Goal: Transaction & Acquisition: Book appointment/travel/reservation

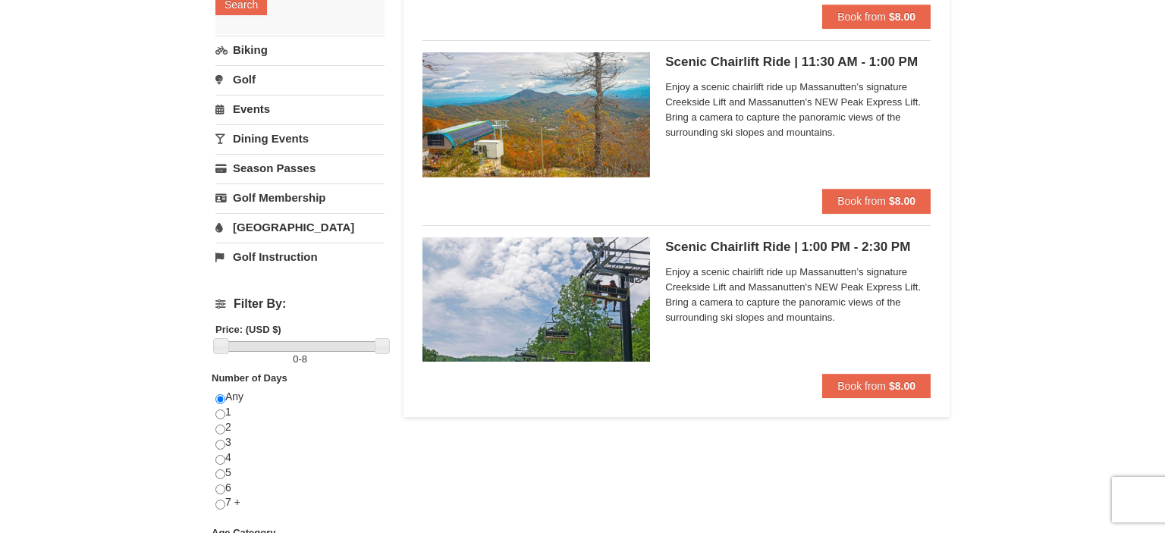
scroll to position [297, 0]
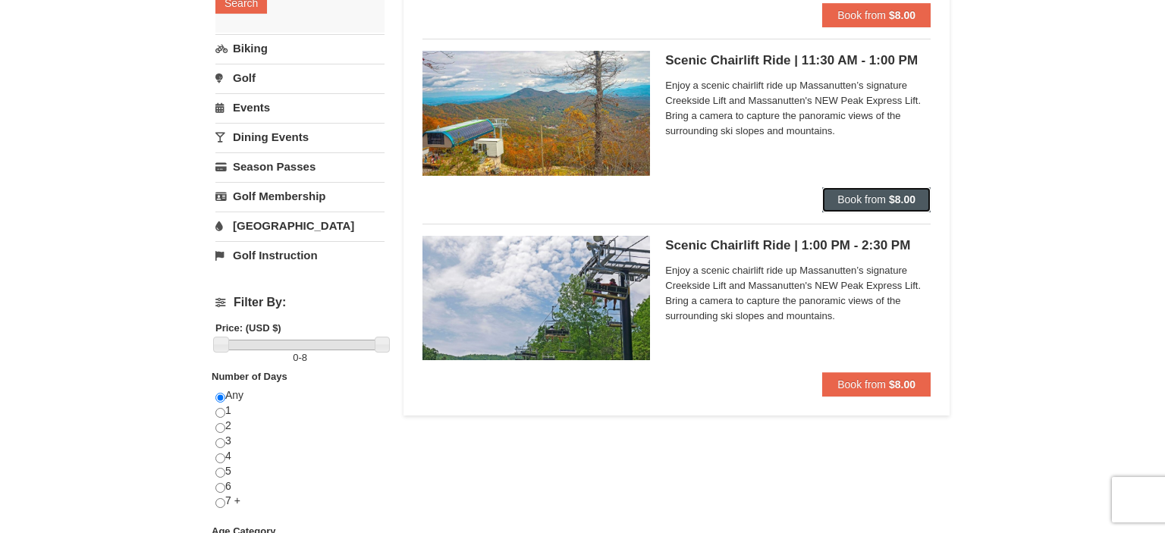
click at [868, 198] on span "Book from" at bounding box center [862, 199] width 49 height 12
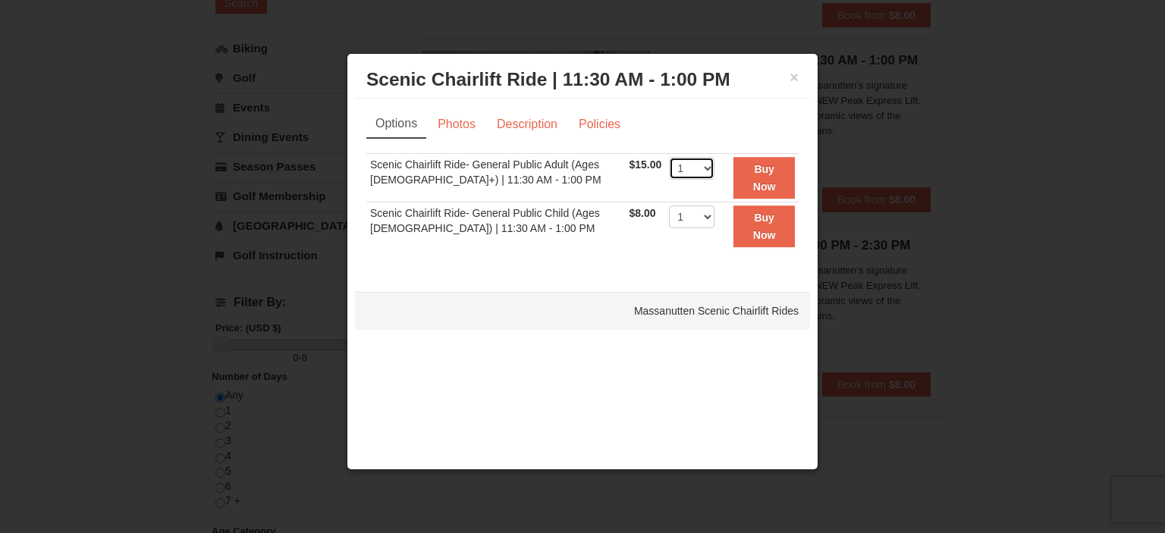
click at [669, 157] on select "1 2 3 4 5 6 7 8 9 10 11 12 13 14 15 16 17 18 19 20 21 22" at bounding box center [692, 168] width 46 height 23
click option "2" at bounding box center [0, 0] width 0 height 0
click at [669, 157] on select "1 2 3 4 5 6 7 8 9 10 11 12 13 14 15 16 17 18 19 20 21 22" at bounding box center [692, 168] width 46 height 23
select select "4"
click option "4" at bounding box center [0, 0] width 0 height 0
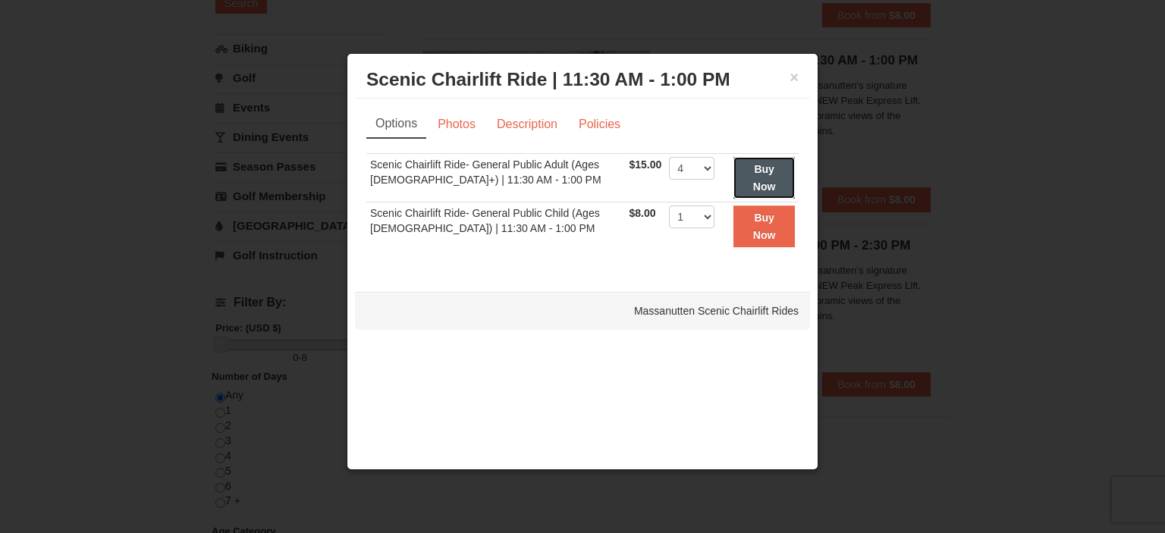
click at [748, 171] on button "Buy Now" at bounding box center [764, 178] width 61 height 42
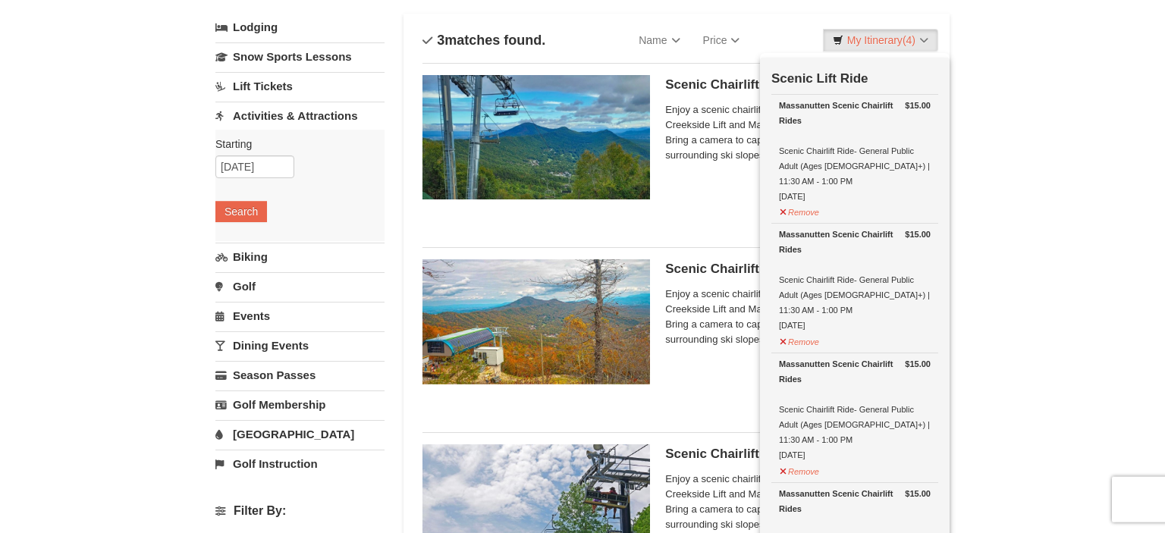
scroll to position [0, 0]
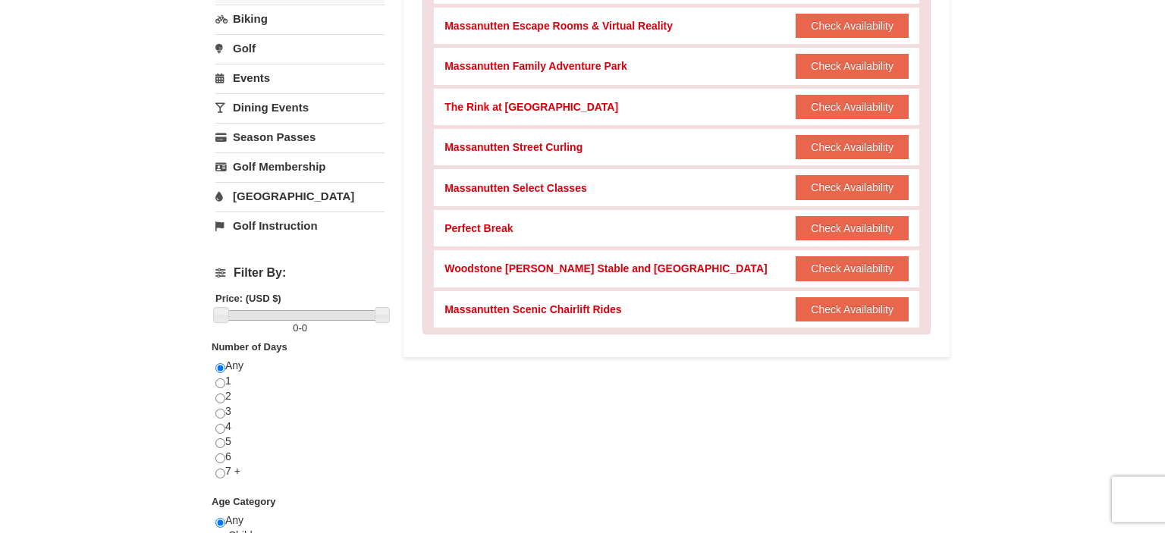
scroll to position [328, 0]
click at [844, 313] on button "Check Availability" at bounding box center [852, 309] width 113 height 24
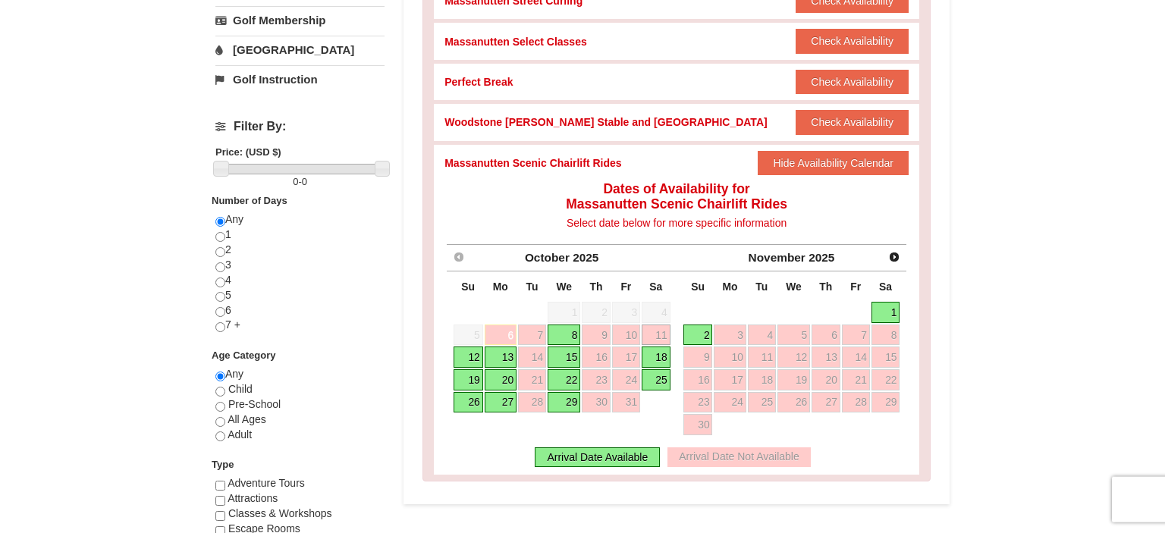
scroll to position [476, 0]
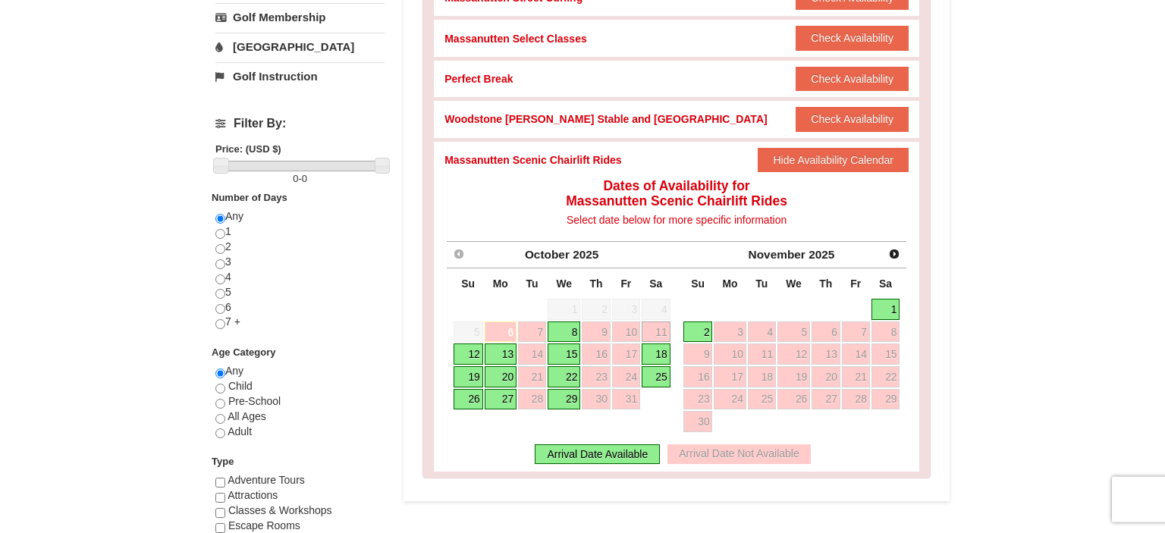
click at [472, 356] on link "12" at bounding box center [469, 354] width 30 height 21
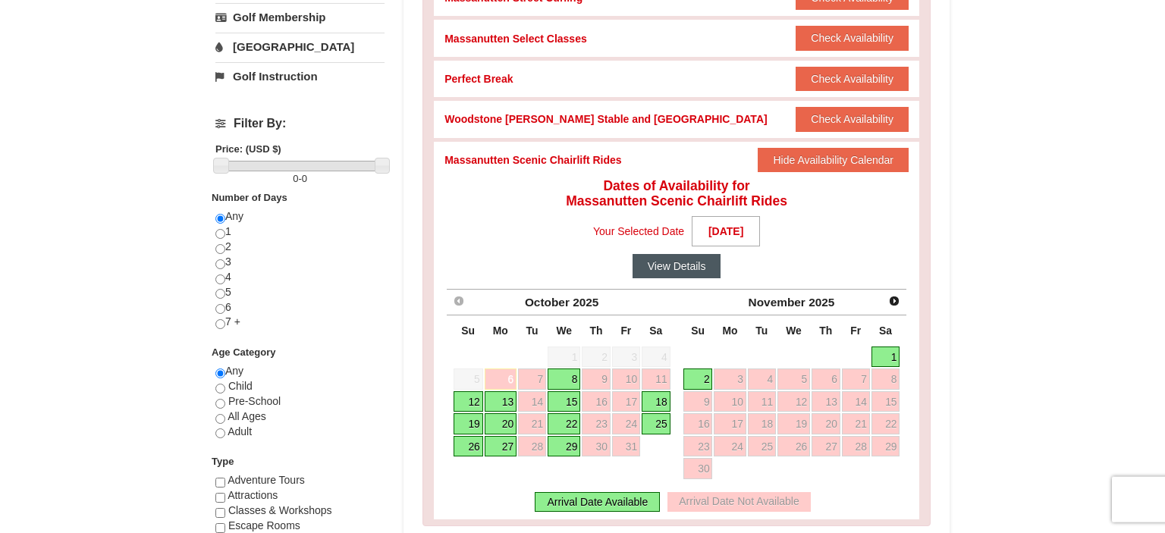
click at [671, 268] on button "View Details" at bounding box center [677, 266] width 89 height 24
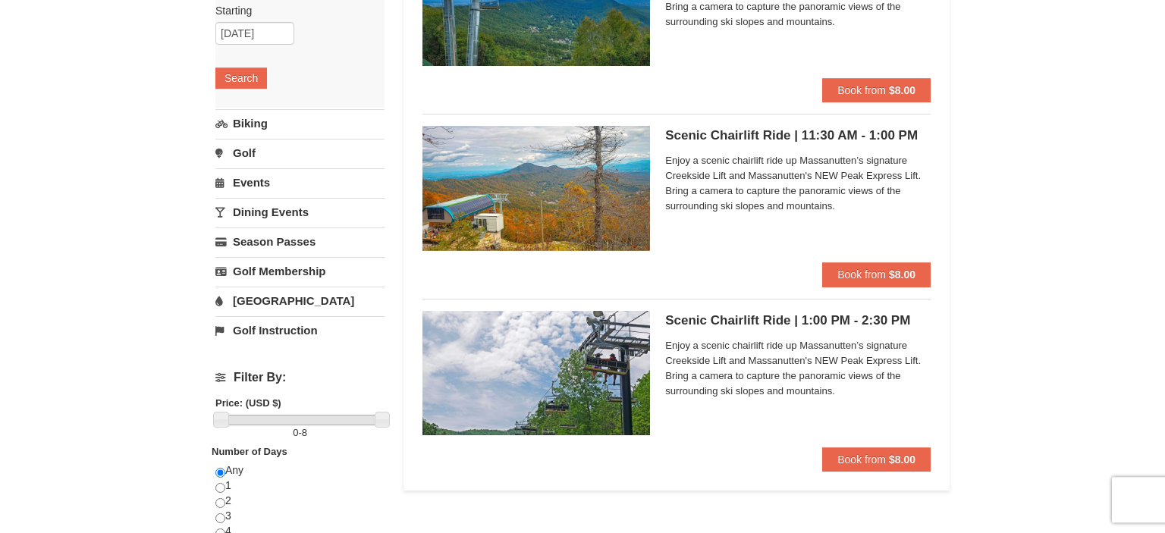
scroll to position [224, 0]
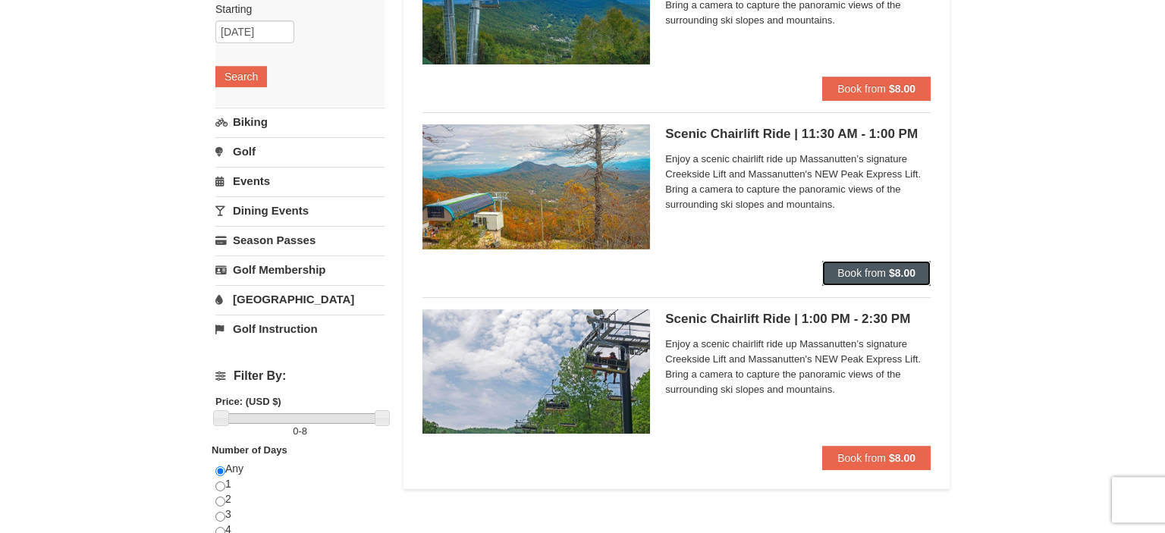
click at [874, 274] on span "Book from" at bounding box center [862, 273] width 49 height 12
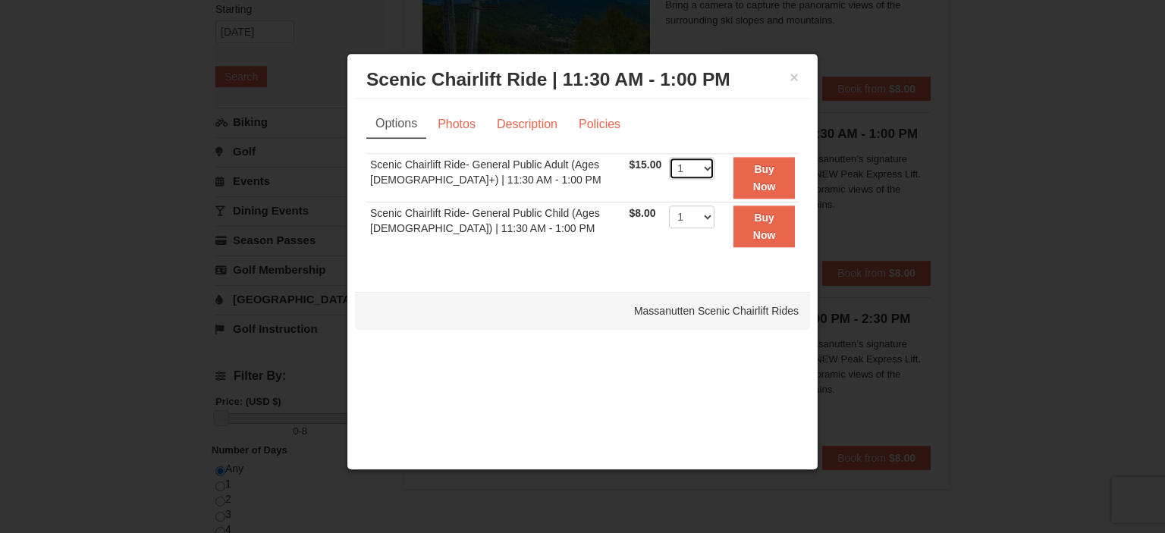
click at [669, 157] on select "1 2 3 4 5 6 7 8 9 10 11 12 13 14 15 16 17 18 19 20 21 22" at bounding box center [692, 168] width 46 height 23
select select "4"
click option "4" at bounding box center [0, 0] width 0 height 0
click at [753, 185] on strong "Buy Now" at bounding box center [764, 177] width 23 height 29
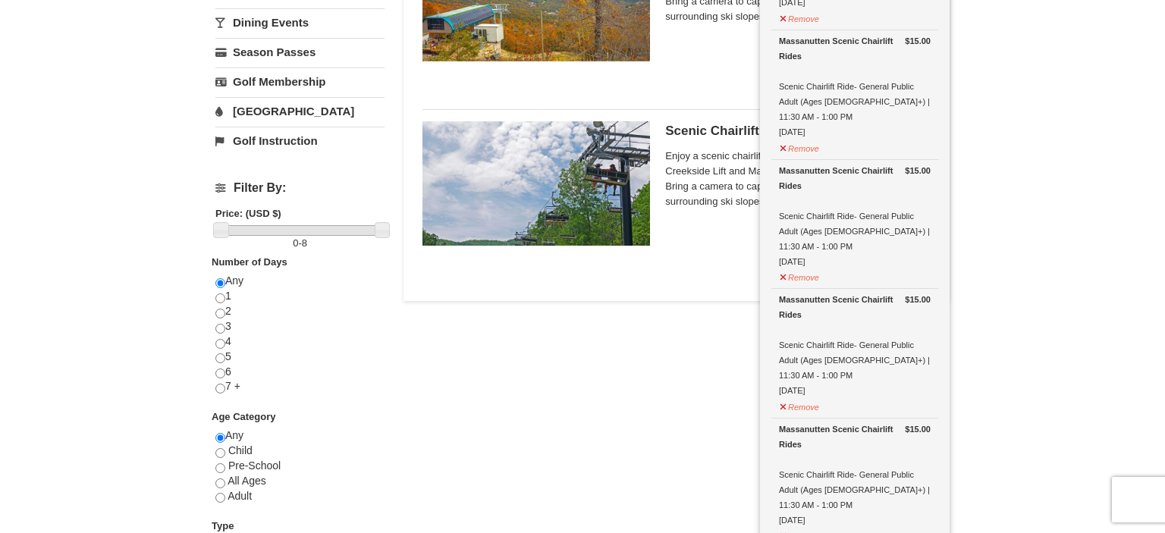
scroll to position [411, 0]
click at [803, 267] on button "Remove" at bounding box center [799, 276] width 41 height 19
click at [796, 138] on button "Remove" at bounding box center [799, 147] width 41 height 19
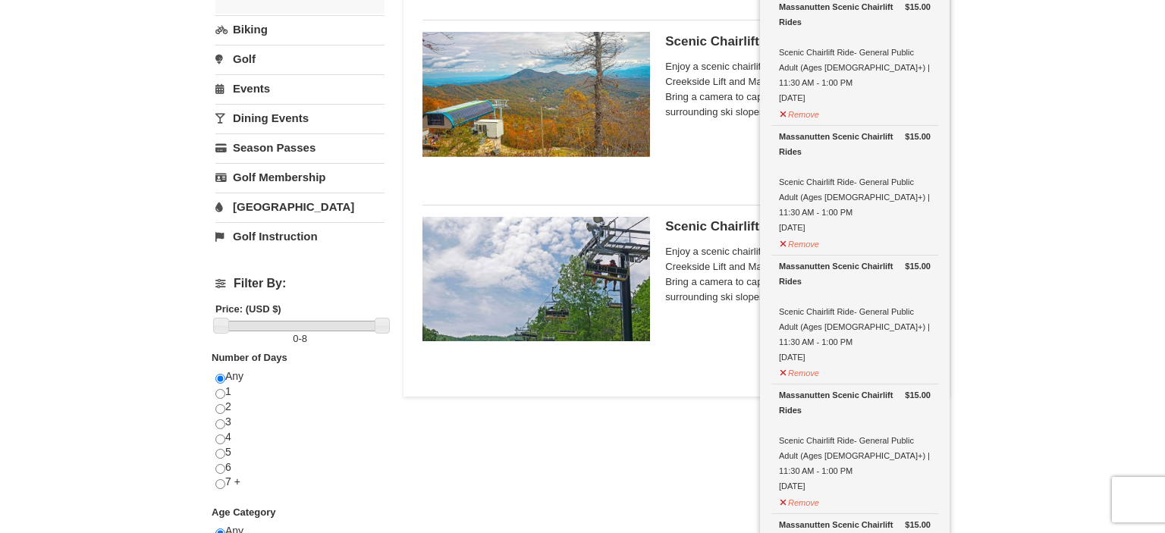
scroll to position [313, 0]
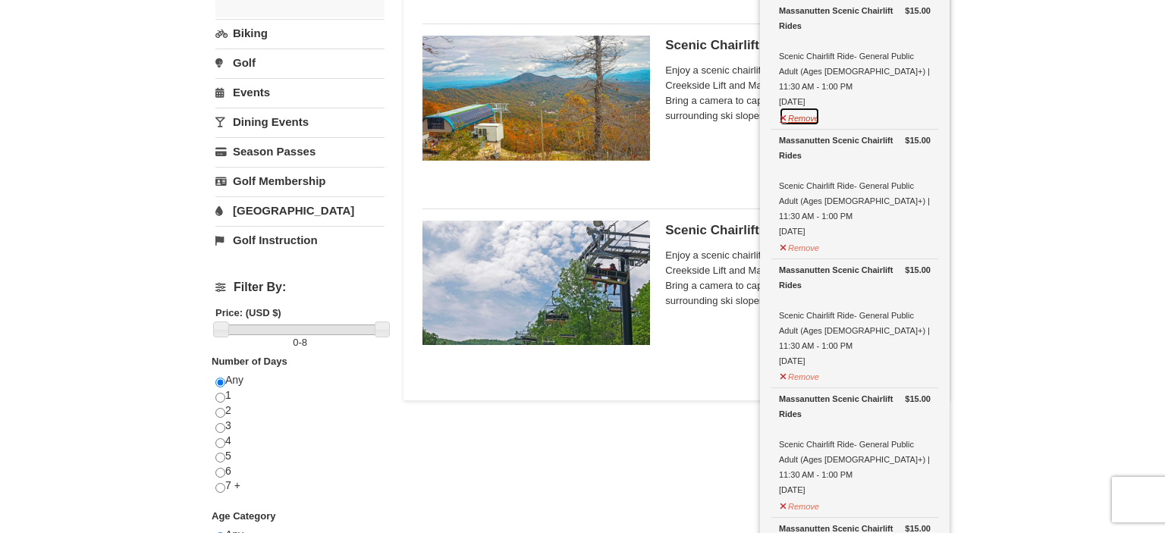
click at [803, 107] on button "Remove" at bounding box center [799, 116] width 41 height 19
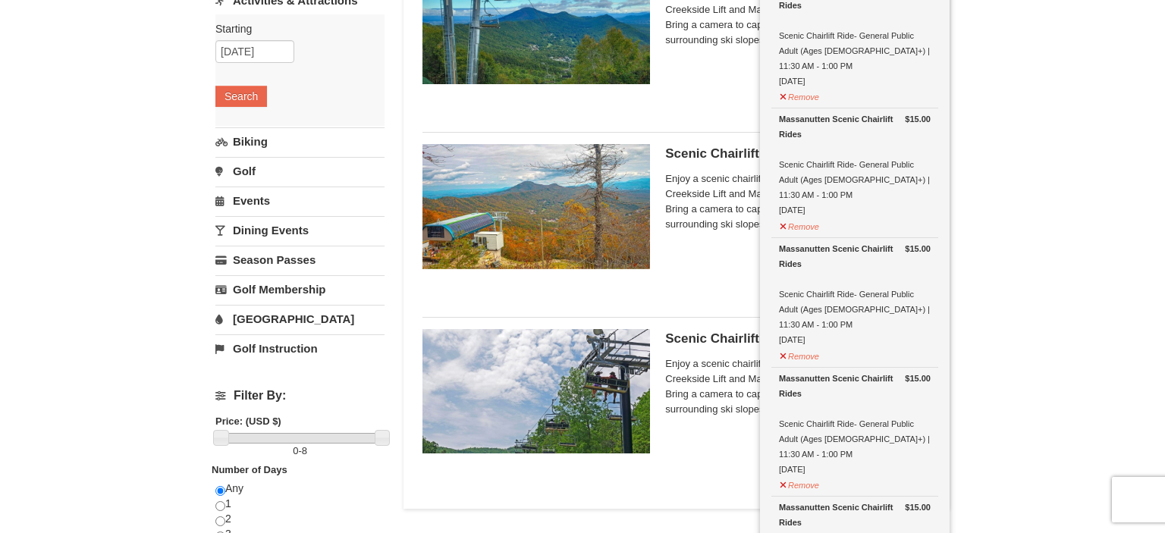
scroll to position [200, 0]
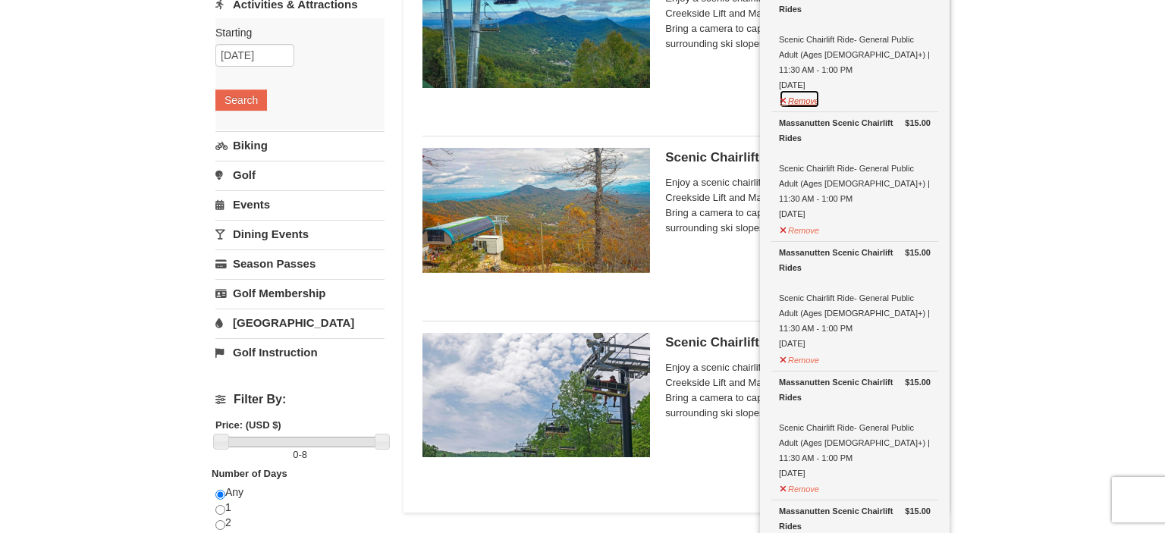
click at [802, 90] on button "Remove" at bounding box center [799, 99] width 41 height 19
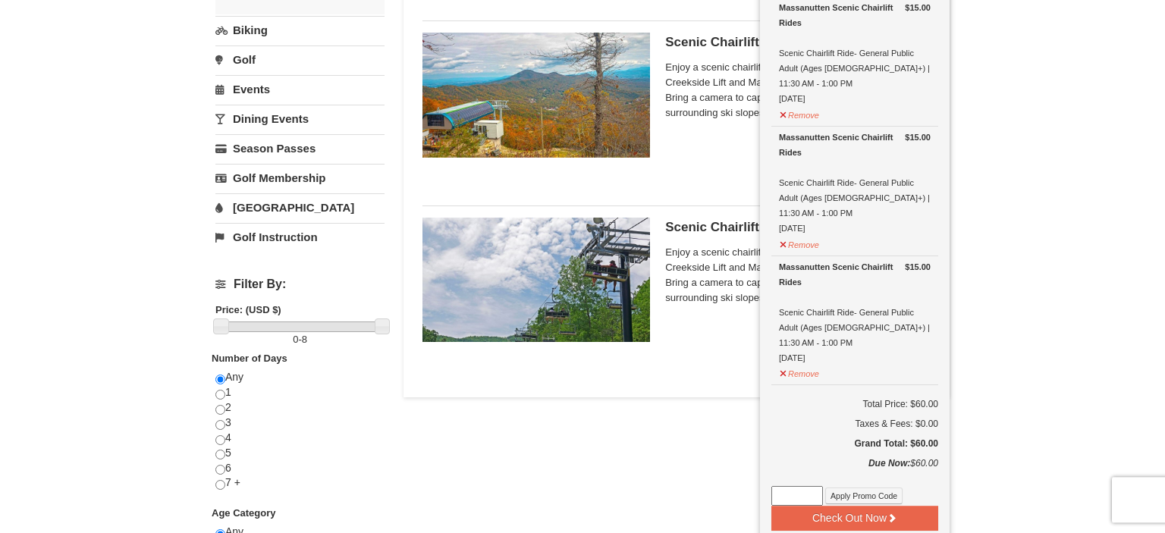
scroll to position [344, 0]
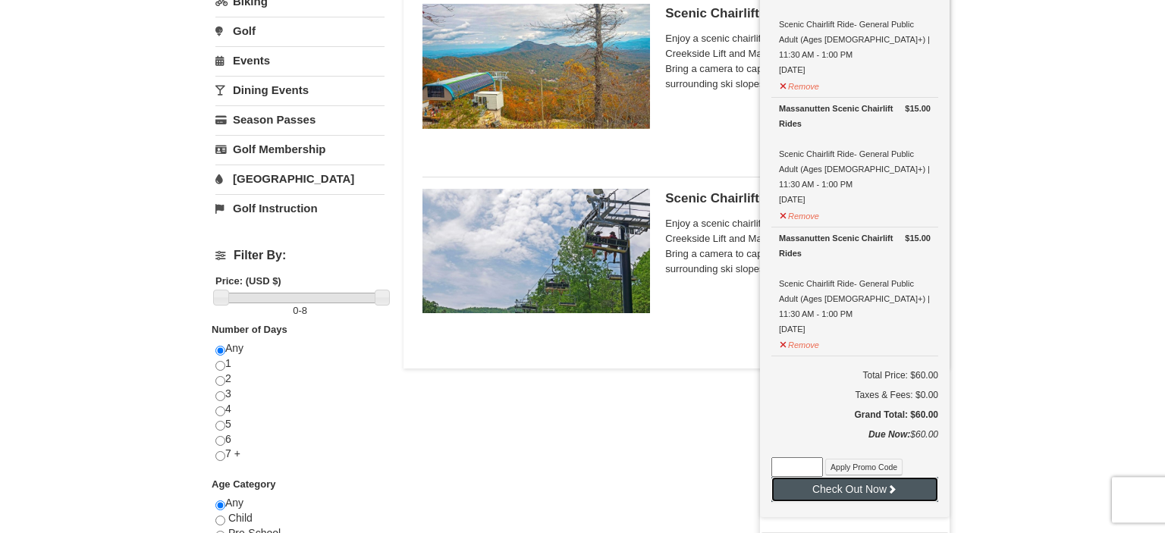
click at [859, 477] on button "Check Out Now" at bounding box center [855, 489] width 167 height 24
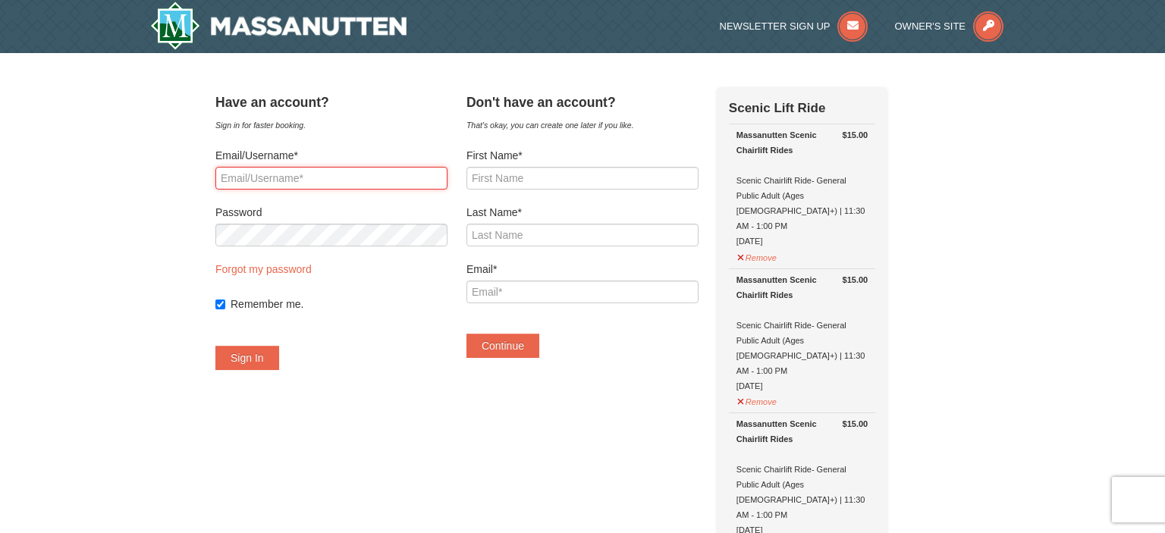
click at [384, 187] on input "Email/Username*" at bounding box center [331, 178] width 232 height 23
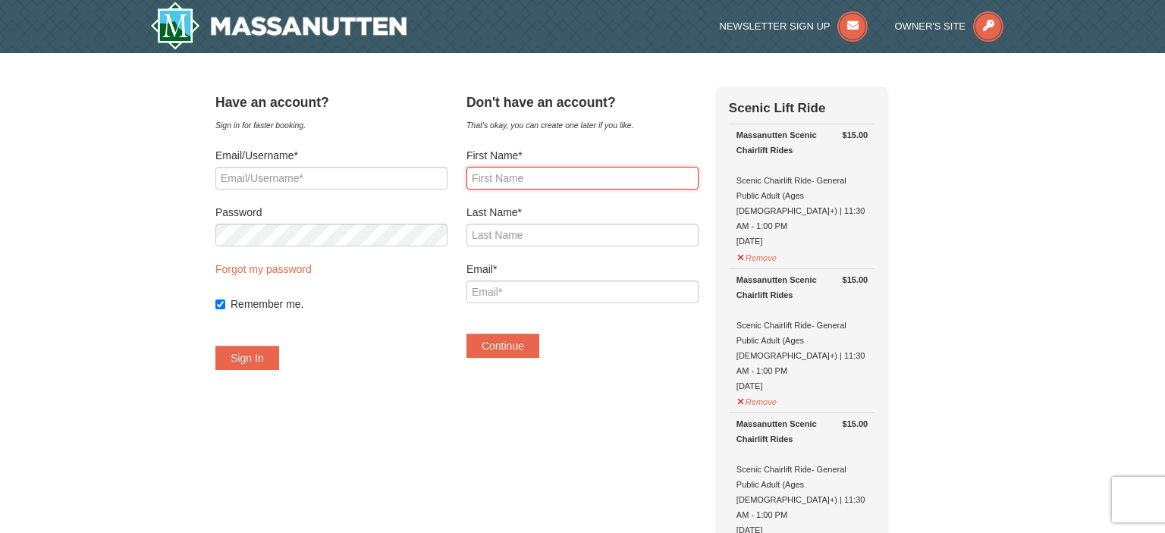
click at [572, 176] on input "First Name*" at bounding box center [583, 178] width 232 height 23
type input "Oyunchimeg"
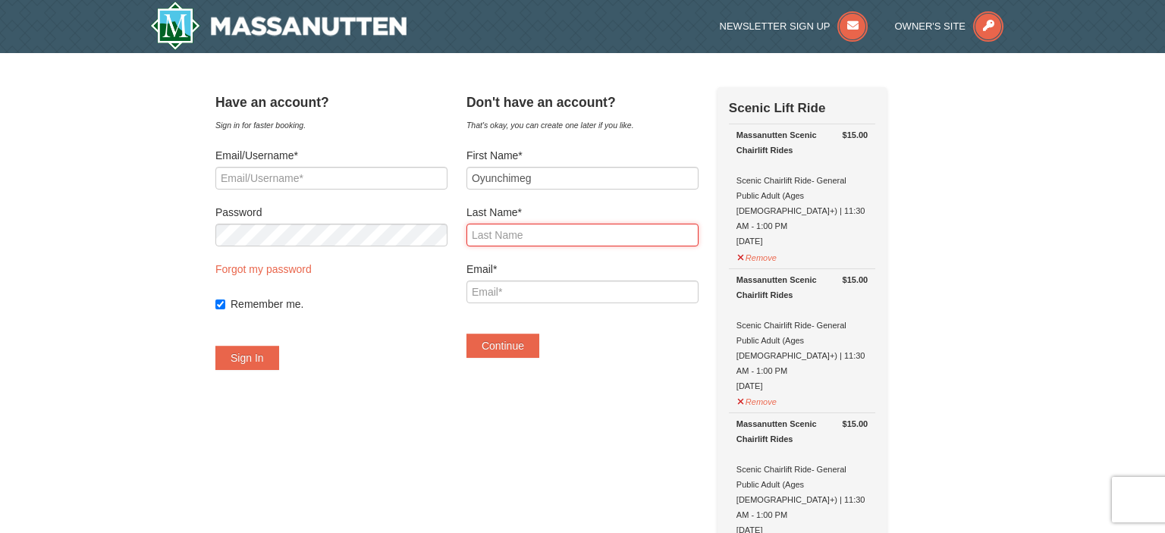
type input "Pagjii"
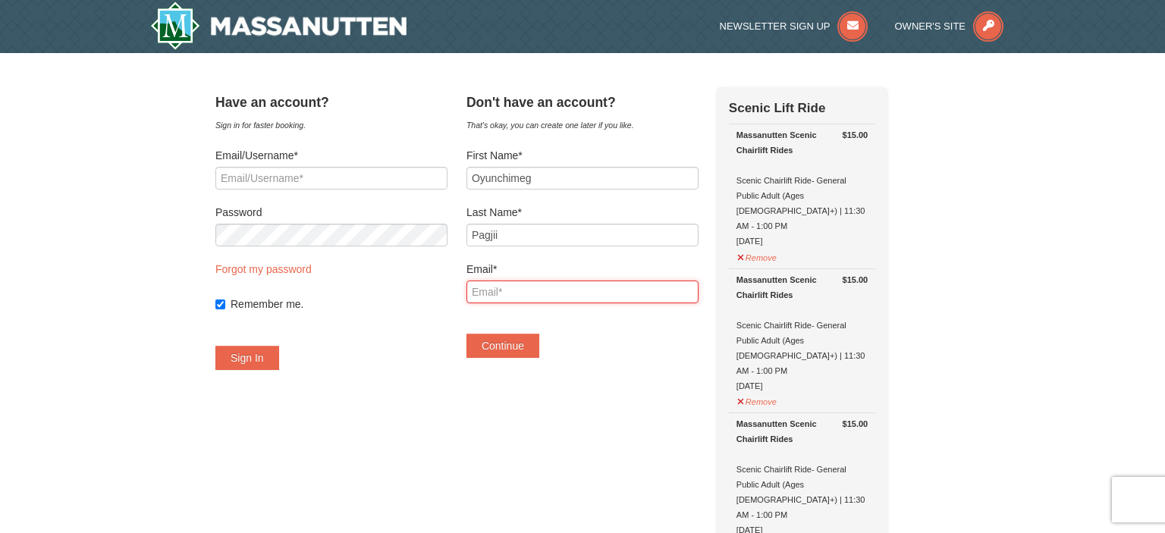
type input "[EMAIL_ADDRESS][DOMAIN_NAME]"
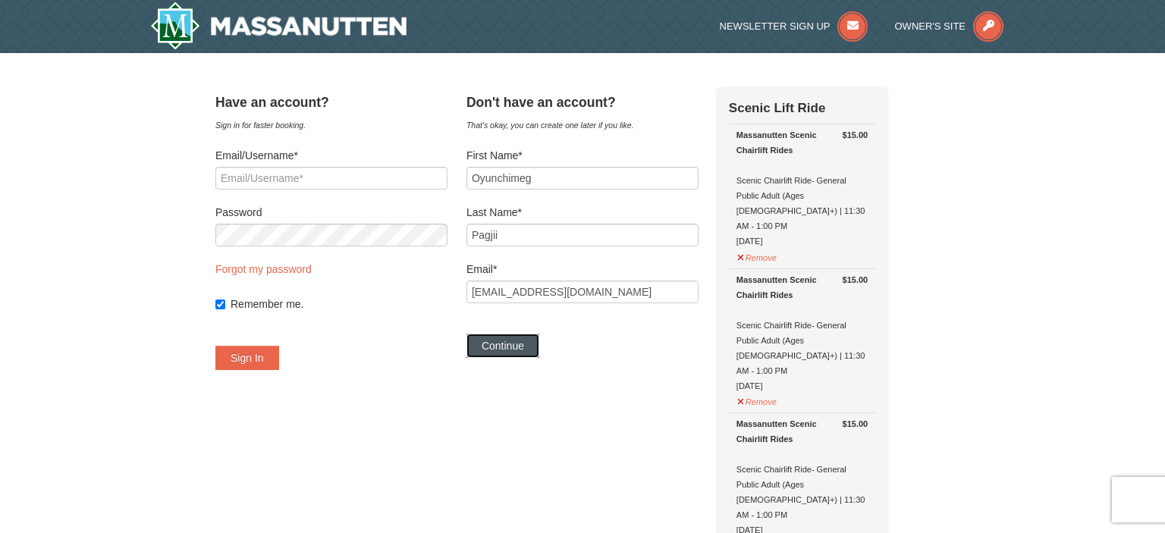
click at [536, 347] on button "Continue" at bounding box center [503, 346] width 73 height 24
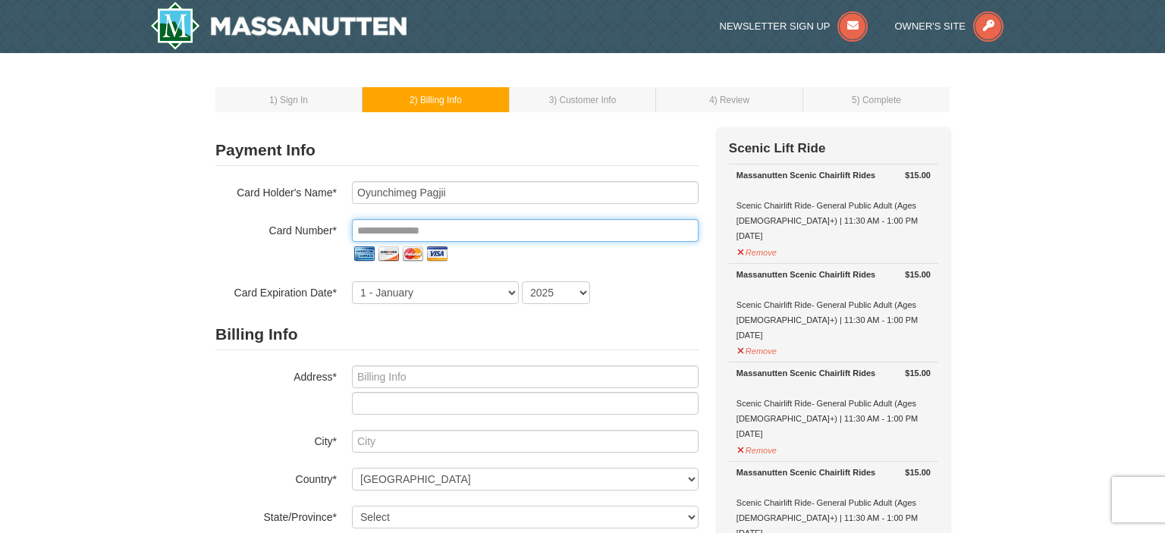
click at [510, 233] on input "tel" at bounding box center [525, 230] width 347 height 23
type input "**********"
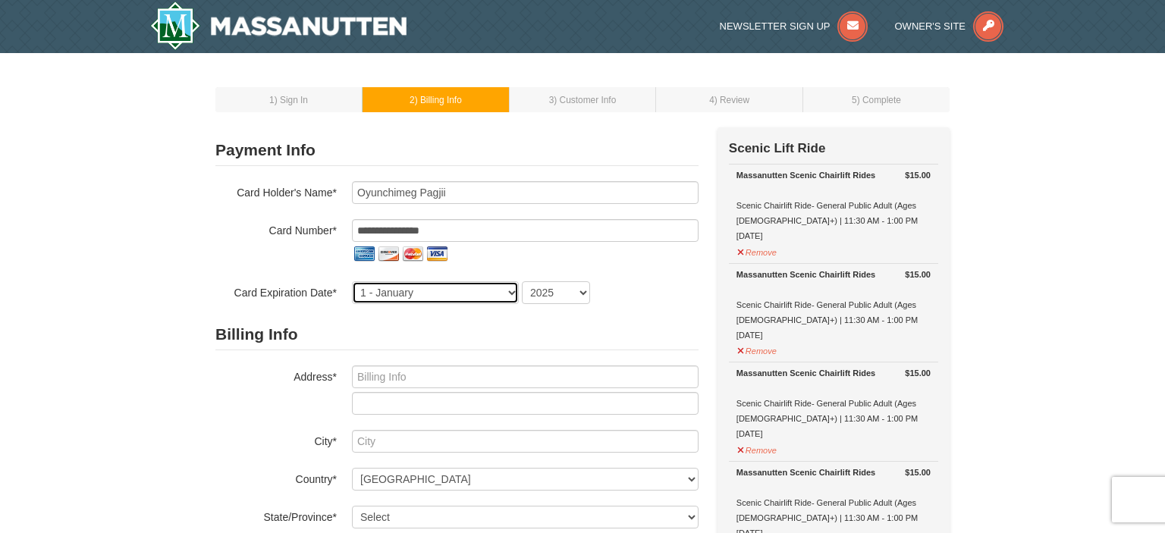
select select "4"
select select "2027"
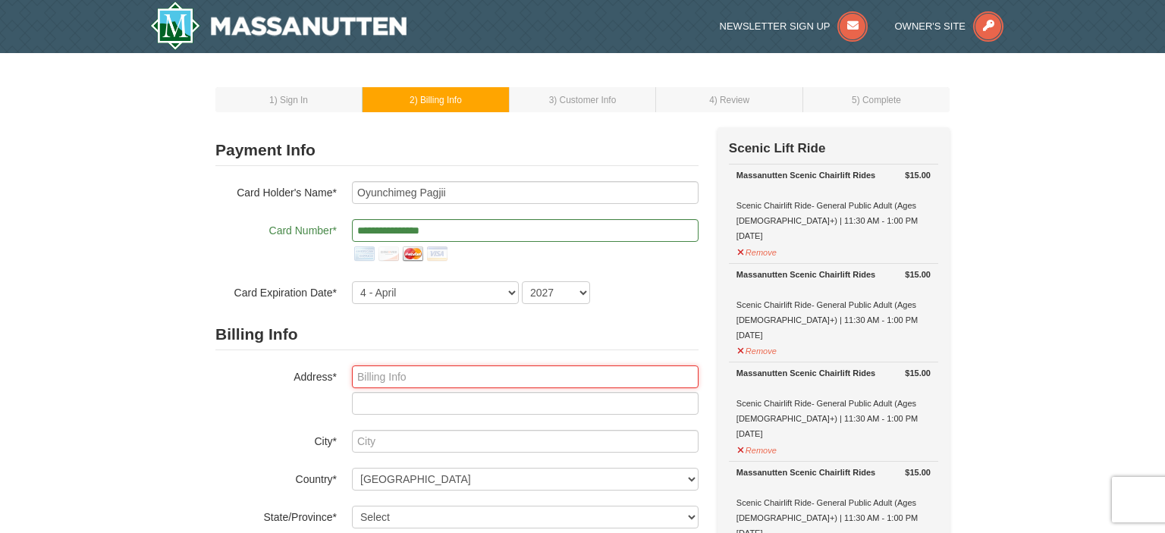
click at [451, 376] on input "text" at bounding box center [525, 377] width 347 height 23
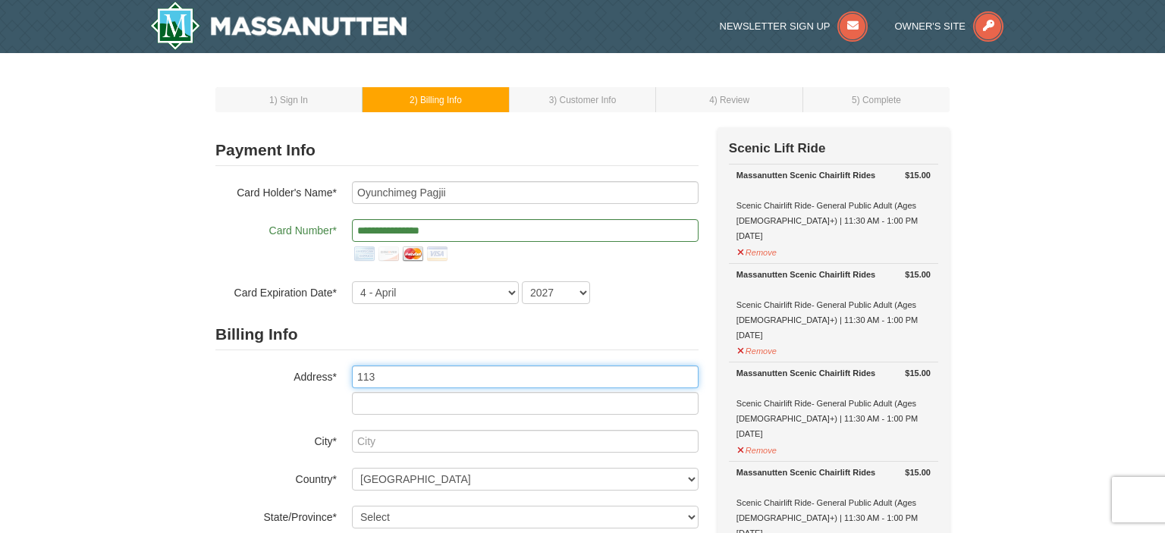
type input "11379 Grey Fox Ln"
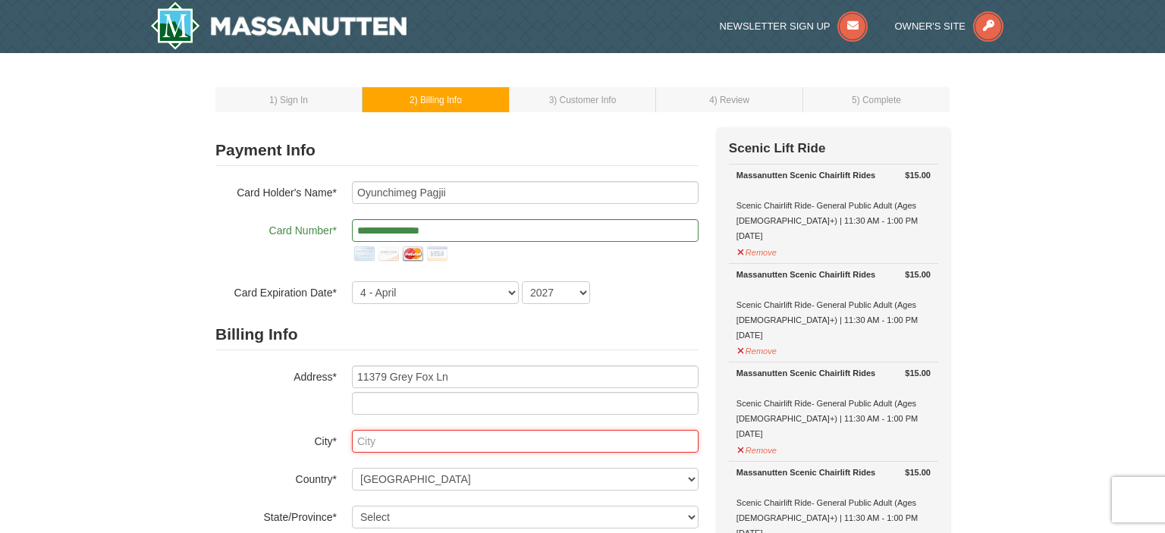
type input "Culpeper"
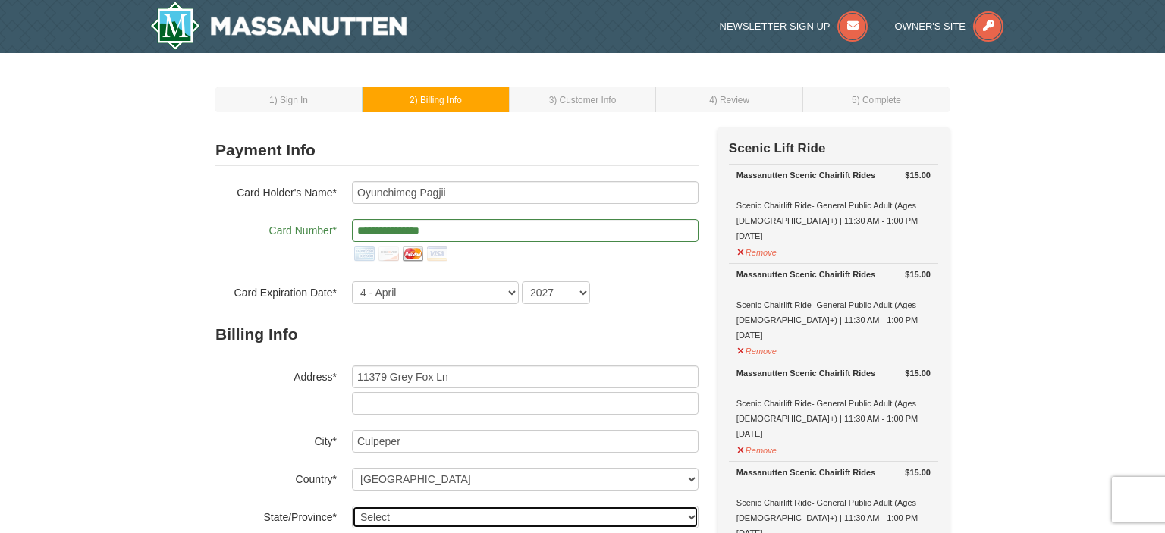
select select "VA"
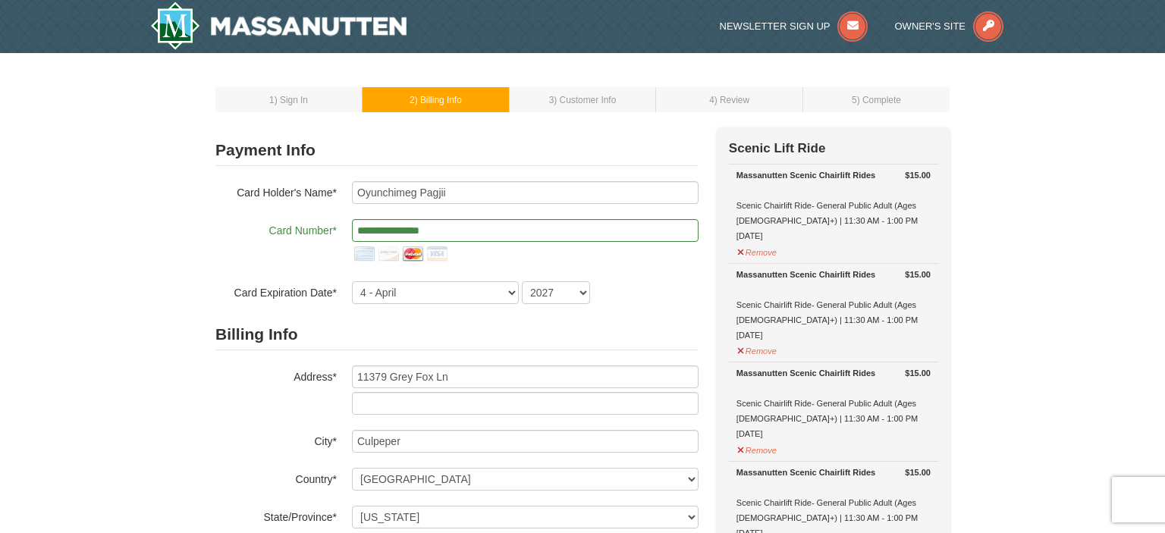
type input "22701"
type input "703"
type input "317"
type input "7628"
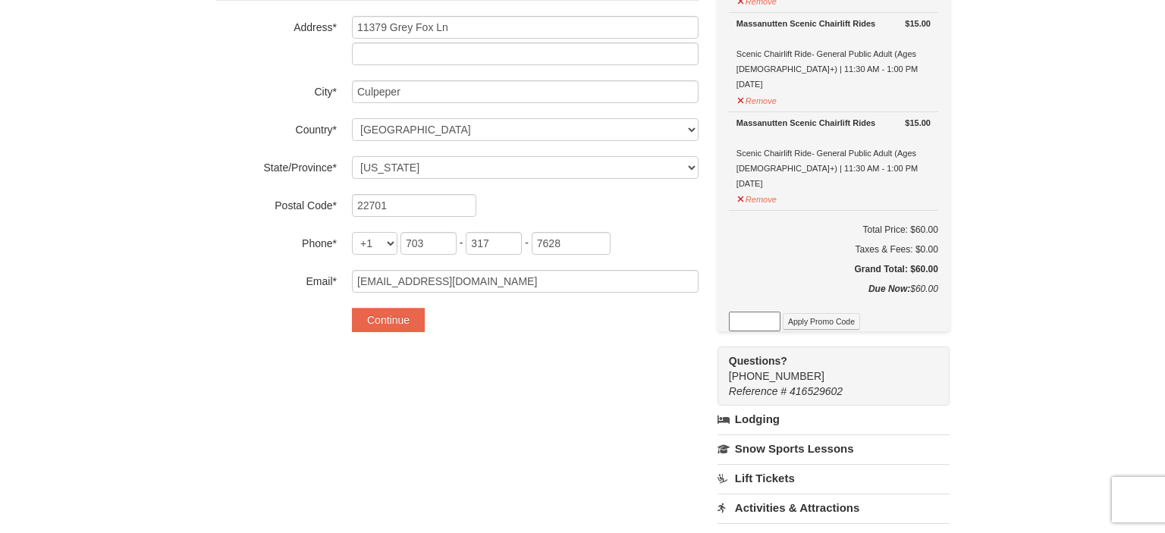
scroll to position [349, 0]
click at [396, 325] on button "Continue" at bounding box center [388, 321] width 73 height 24
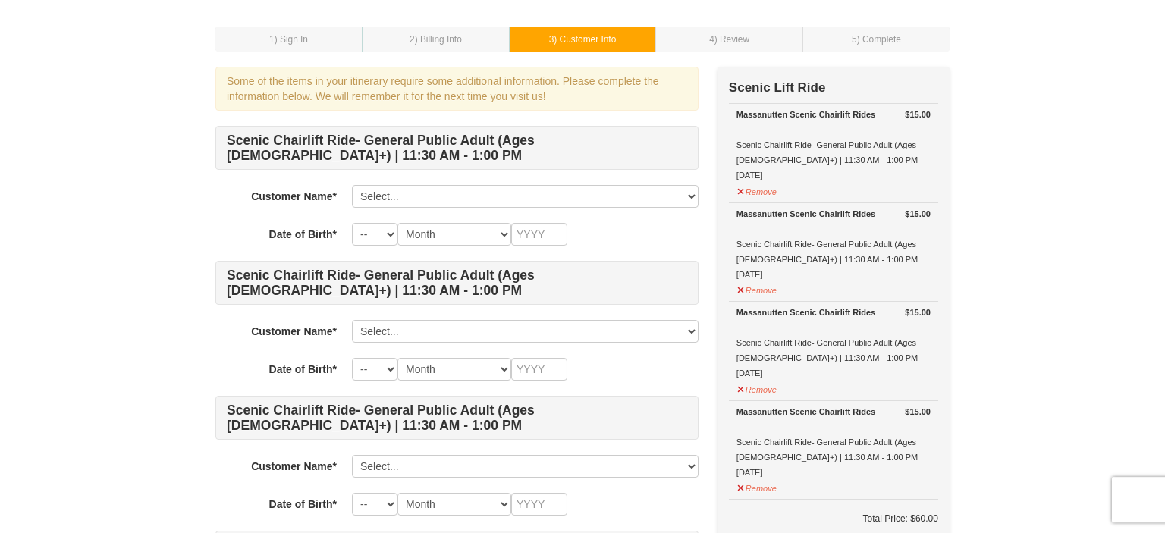
scroll to position [59, 0]
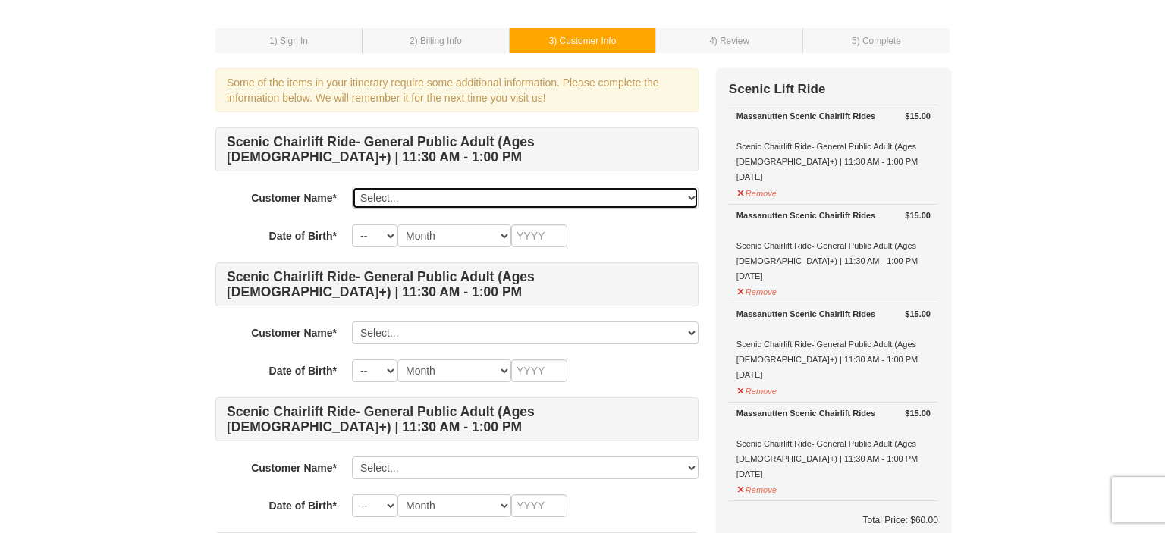
click at [352, 187] on select "Select... Oyunchimeg Pagjii Add New..." at bounding box center [525, 198] width 347 height 23
select select "28349976"
click option "Oyunchimeg Pagjii" at bounding box center [0, 0] width 0 height 0
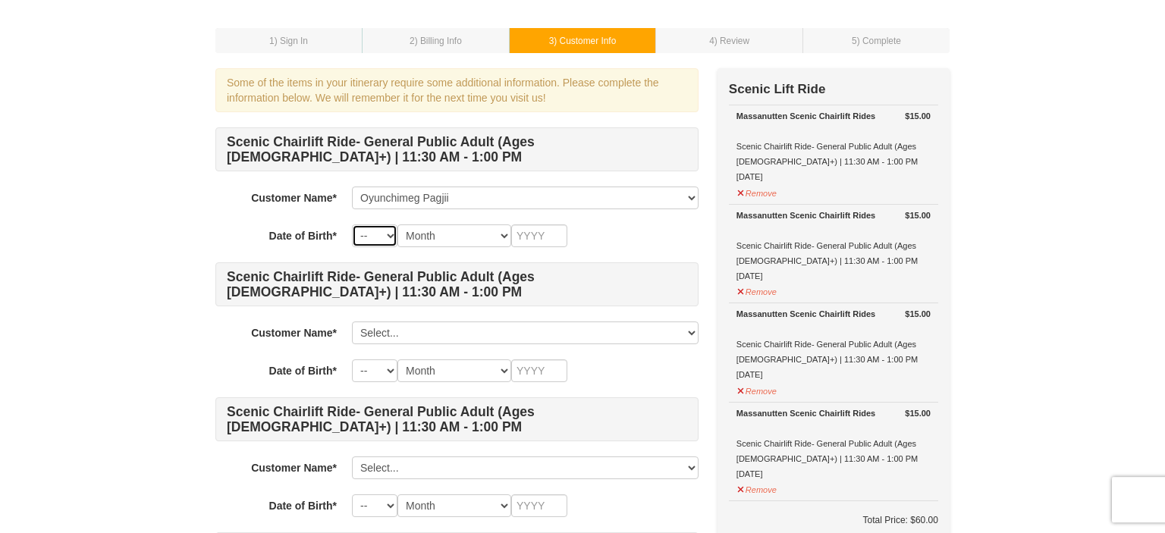
click at [352, 225] on select "-- 01 02 03 04 05 06 07 08 09 10 11 12 13 14 15 16 17 18 19 20 21 22 23 24 25 2…" at bounding box center [375, 236] width 46 height 23
select select "03"
click option "03" at bounding box center [0, 0] width 0 height 0
click at [398, 225] on select "Month January February March April May June July August September October Novem…" at bounding box center [455, 236] width 114 height 23
select select "07"
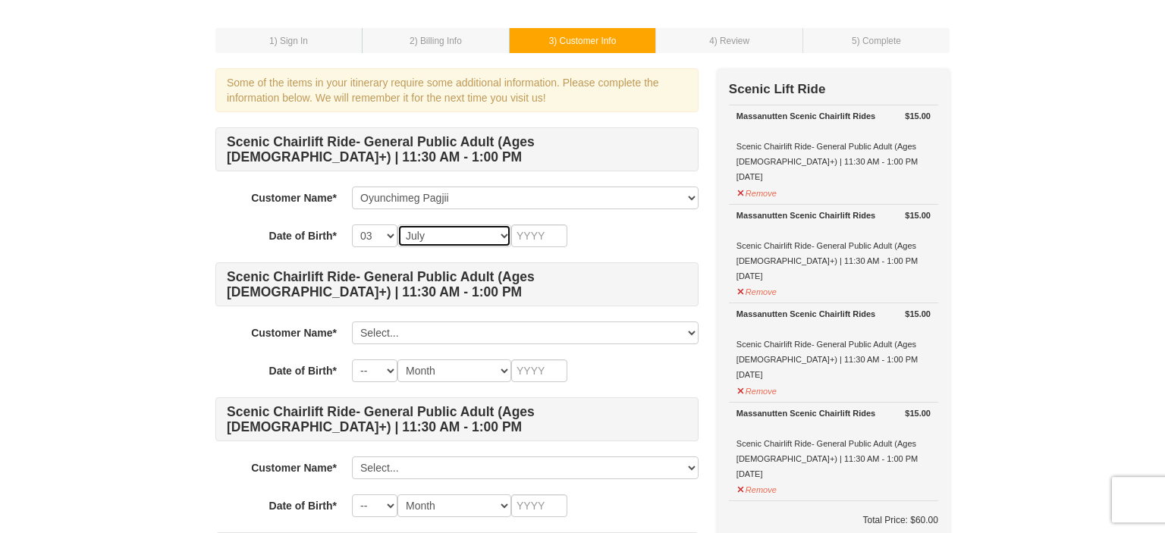
click option "July" at bounding box center [0, 0] width 0 height 0
click at [558, 240] on input "text" at bounding box center [539, 236] width 56 height 23
click at [548, 237] on input "text" at bounding box center [539, 236] width 56 height 23
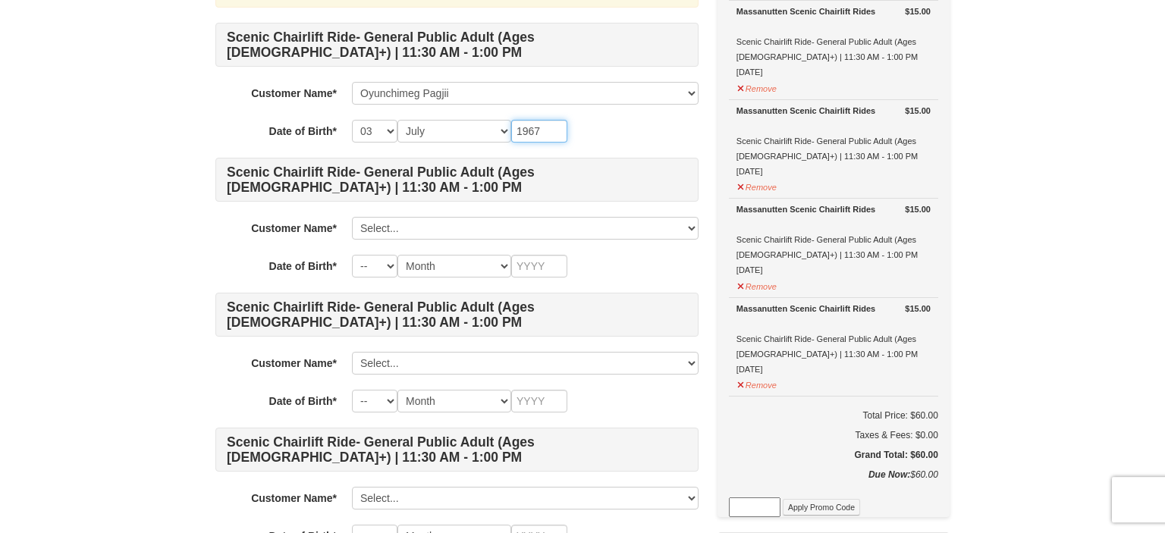
scroll to position [172, 0]
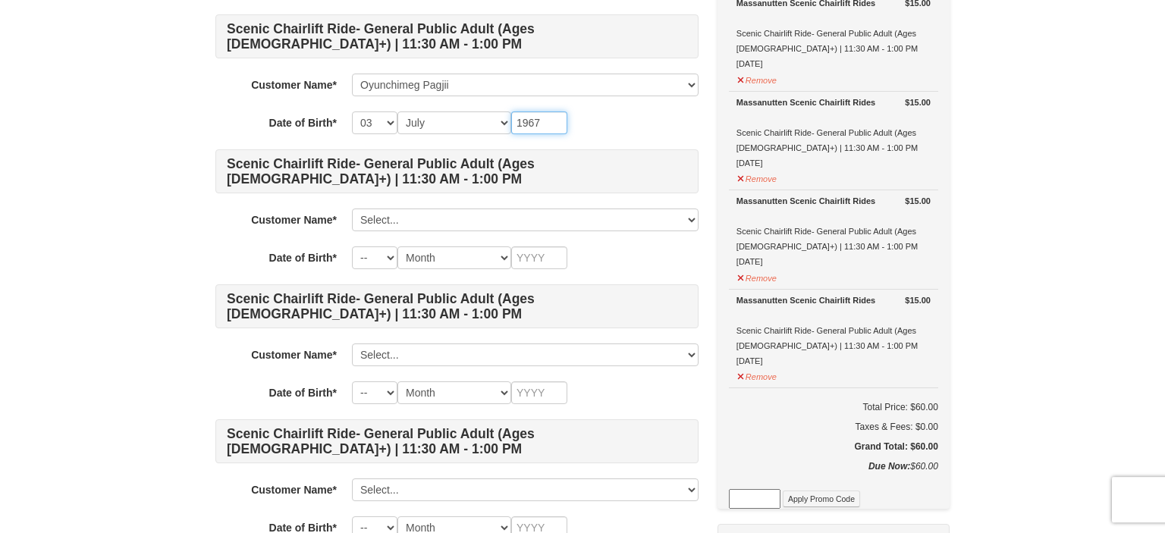
type input "1967"
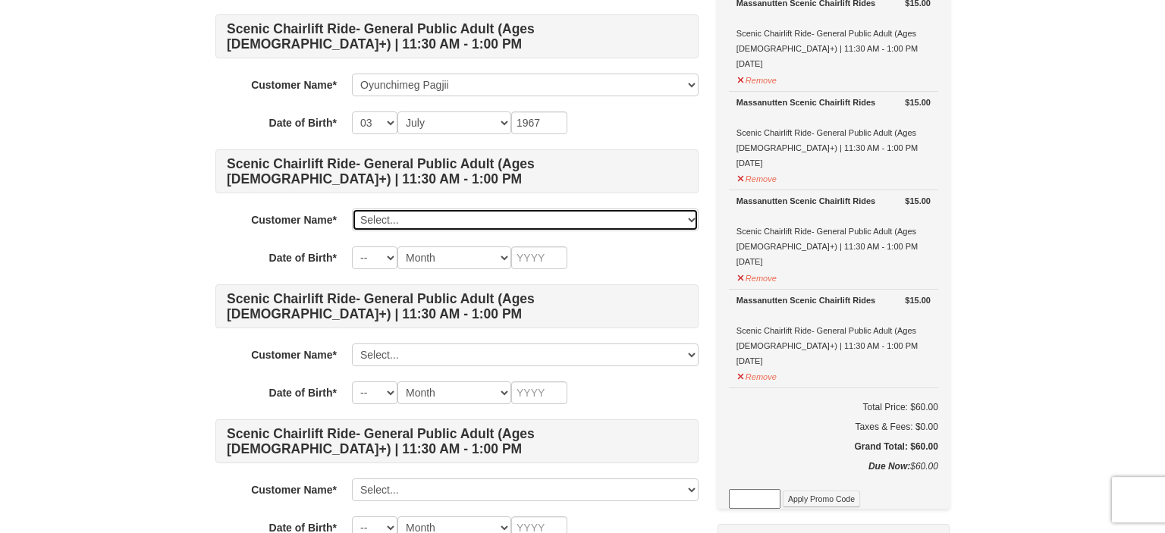
click at [352, 209] on select "Select... Oyunchimeg Pagjii Add New..." at bounding box center [525, 220] width 347 height 23
click option "Add New..." at bounding box center [0, 0] width 0 height 0
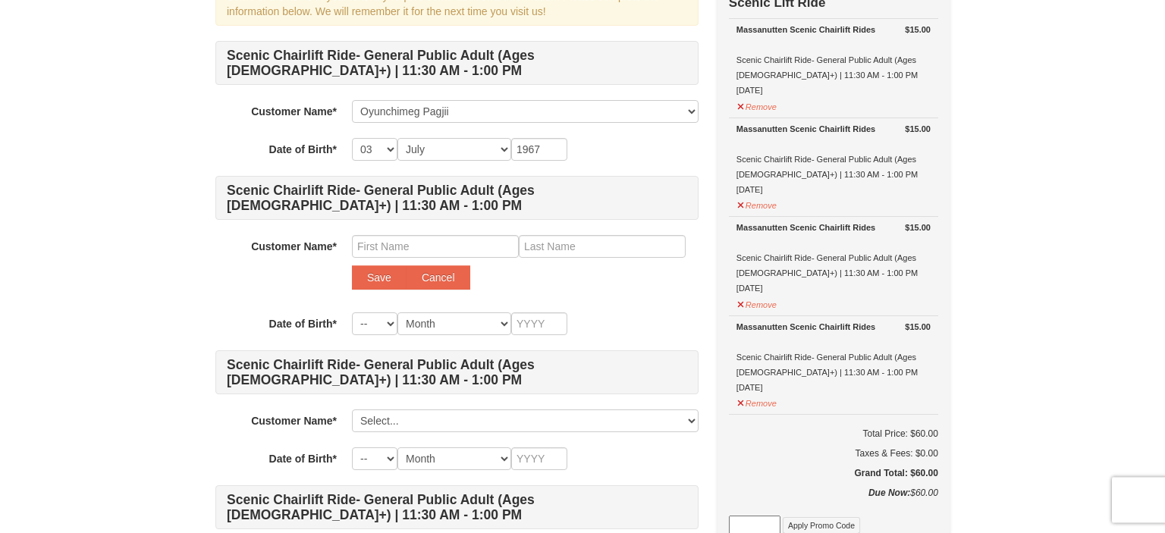
scroll to position [149, 0]
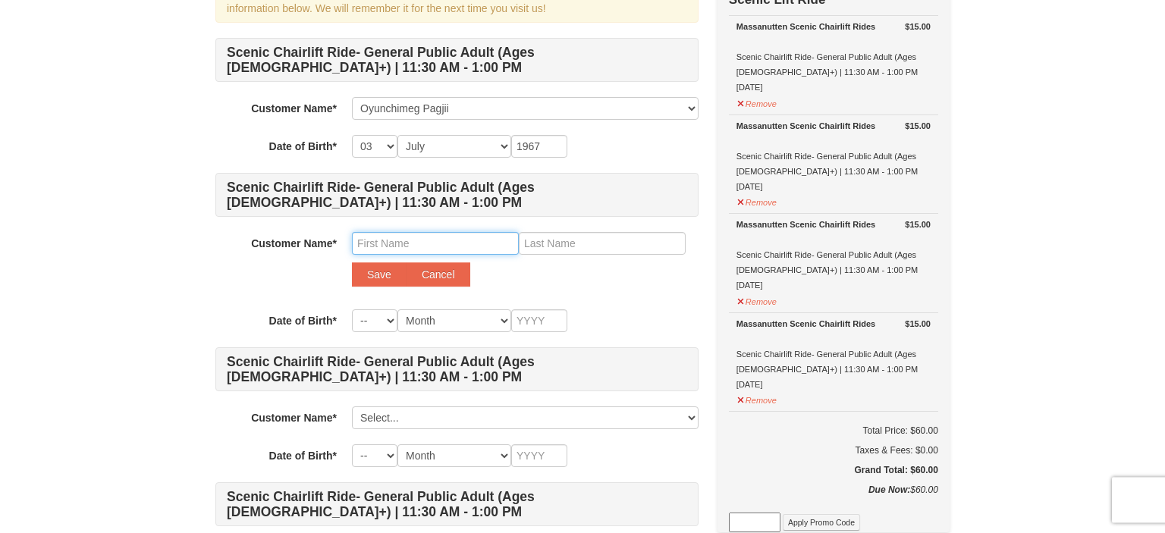
click at [470, 240] on input "text" at bounding box center [435, 243] width 167 height 23
type input "[PERSON_NAME]"
click at [584, 237] on input "text" at bounding box center [602, 243] width 167 height 23
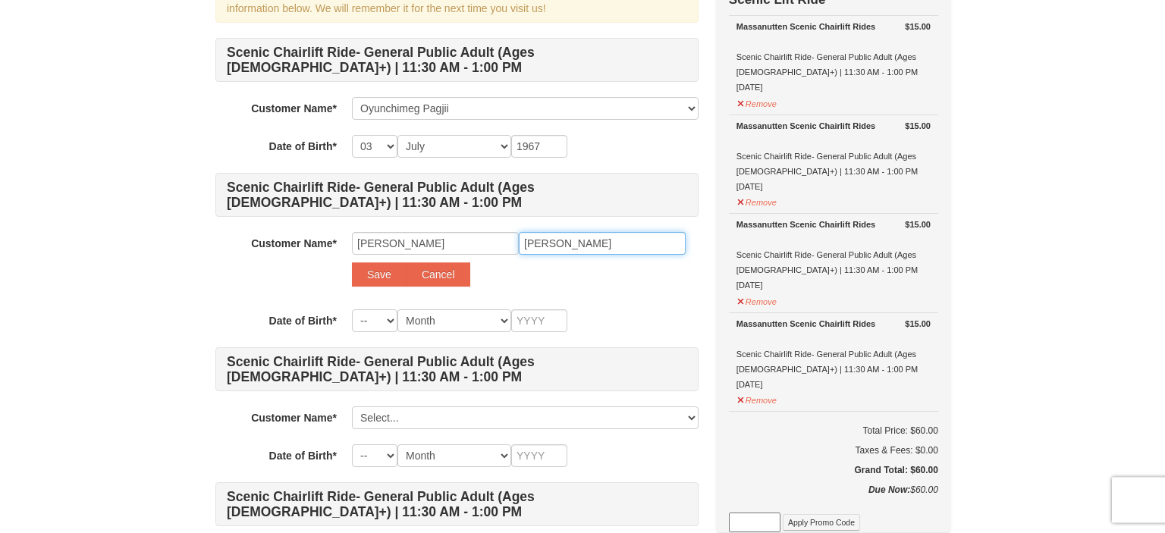
type input "[PERSON_NAME]"
click at [352, 310] on select "-- 01 02 03 04 05 06 07 08 09 10 11 12 13 14 15 16 17 18 19 20 21 22 23 24 25 2…" at bounding box center [375, 321] width 46 height 23
select select "14"
click option "14" at bounding box center [0, 0] width 0 height 0
click at [398, 310] on select "Month January February March April May June July August September October Novem…" at bounding box center [455, 321] width 114 height 23
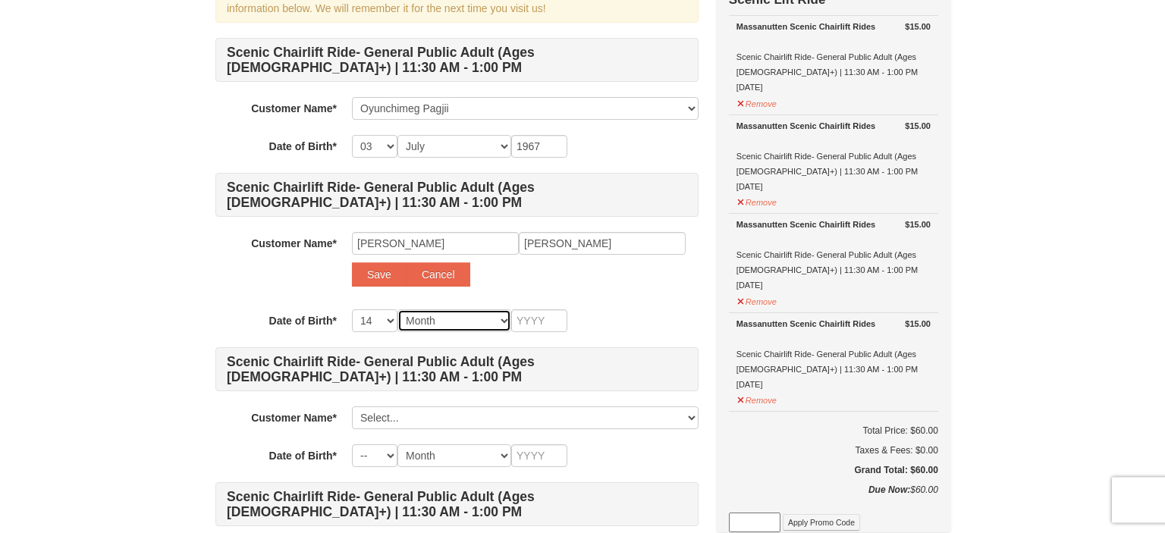
select select "10"
click option "October" at bounding box center [0, 0] width 0 height 0
click at [549, 322] on input "text" at bounding box center [539, 321] width 56 height 23
type input "1958"
click at [374, 271] on button "Save" at bounding box center [379, 274] width 55 height 24
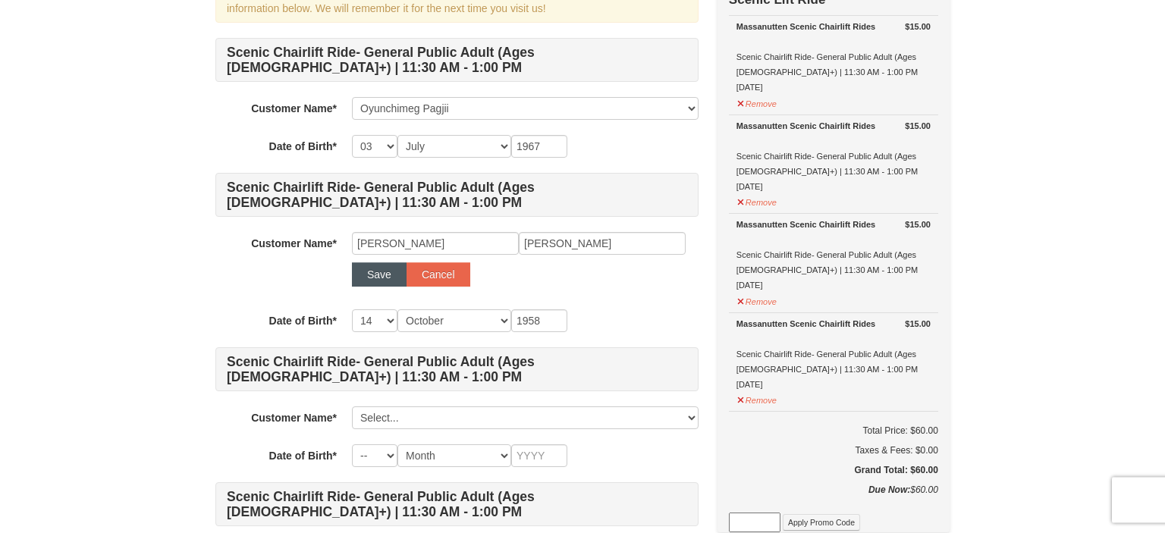
select select
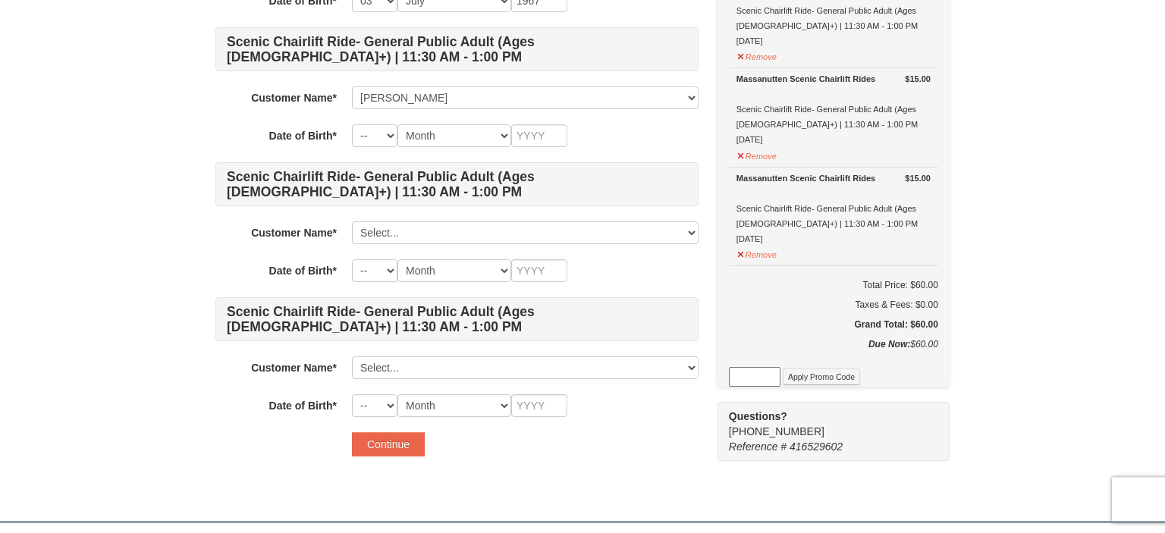
scroll to position [314, 0]
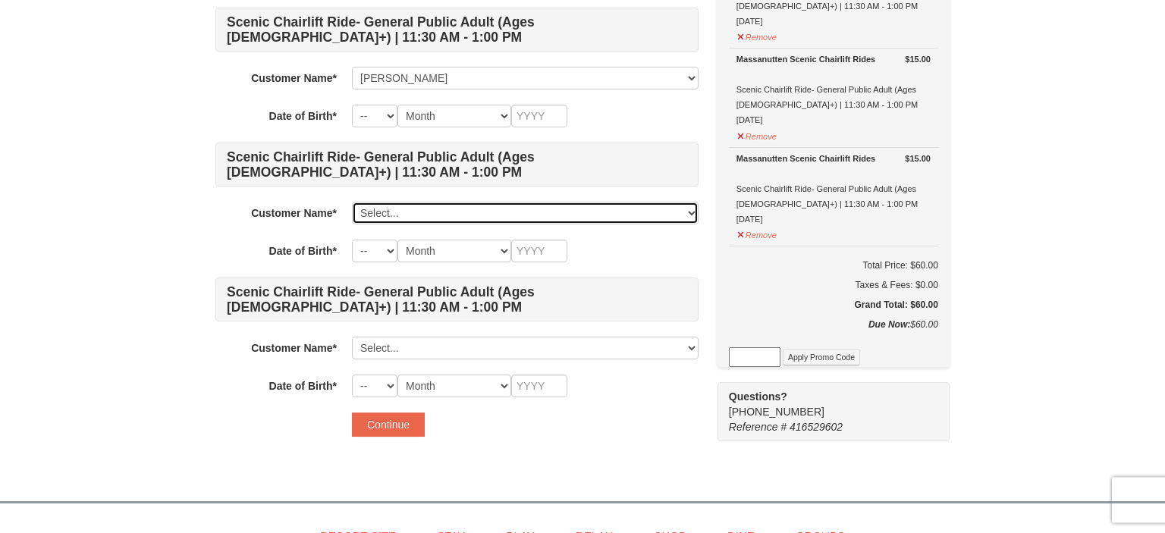
click at [352, 202] on select "Select... Oyunchimeg Pagjii Ron Brownlee Add New..." at bounding box center [525, 213] width 347 height 23
click option "Add New..." at bounding box center [0, 0] width 0 height 0
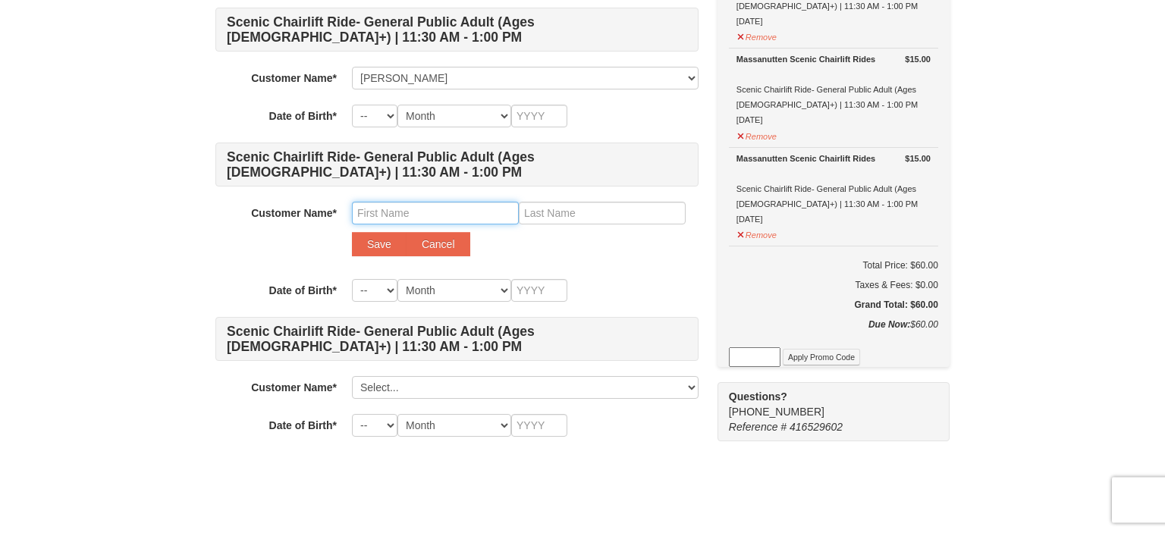
click at [438, 216] on input "text" at bounding box center [435, 213] width 167 height 23
type input "Oyun"
click at [599, 212] on input "text" at bounding box center [602, 213] width 167 height 23
type input "Pagjii"
click at [352, 279] on select "-- 01 02 03 04 05 06 07 08 09 10 11 12 13 14 15 16 17 18 19 20 21 22 23 24 25 2…" at bounding box center [375, 290] width 46 height 23
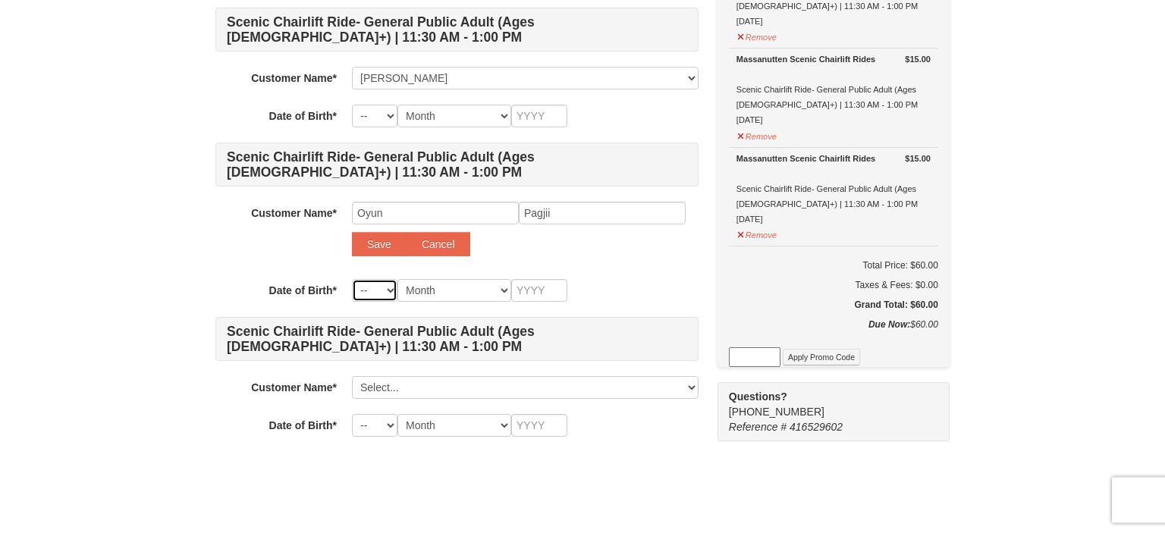
select select "07"
click option "07" at bounding box center [0, 0] width 0 height 0
click at [398, 279] on select "Month January February March April May June July August September October Novem…" at bounding box center [455, 290] width 114 height 23
select select "07"
click option "July" at bounding box center [0, 0] width 0 height 0
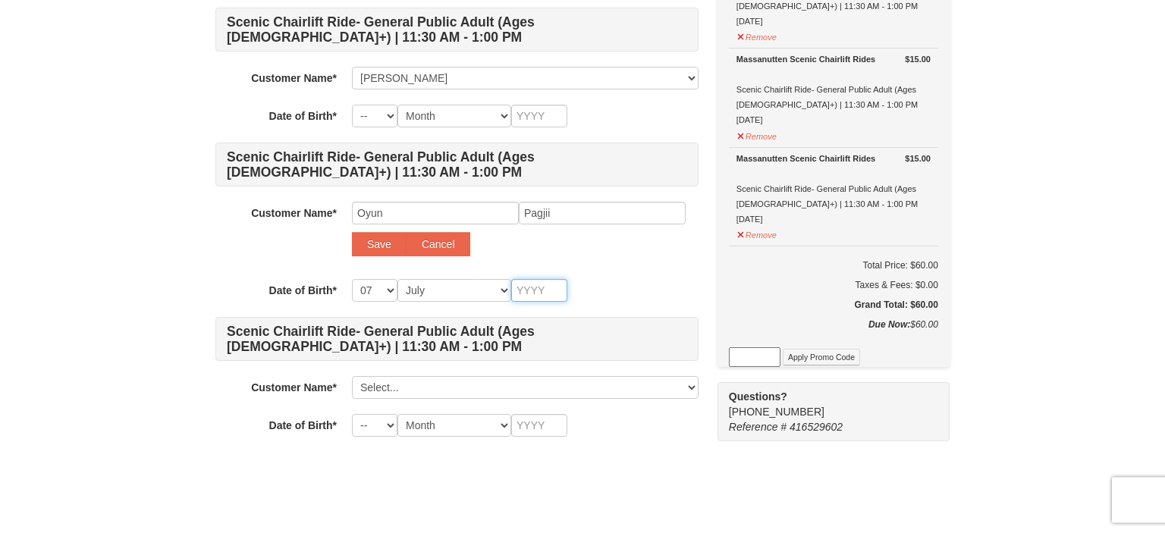
click at [550, 288] on input "text" at bounding box center [539, 290] width 56 height 23
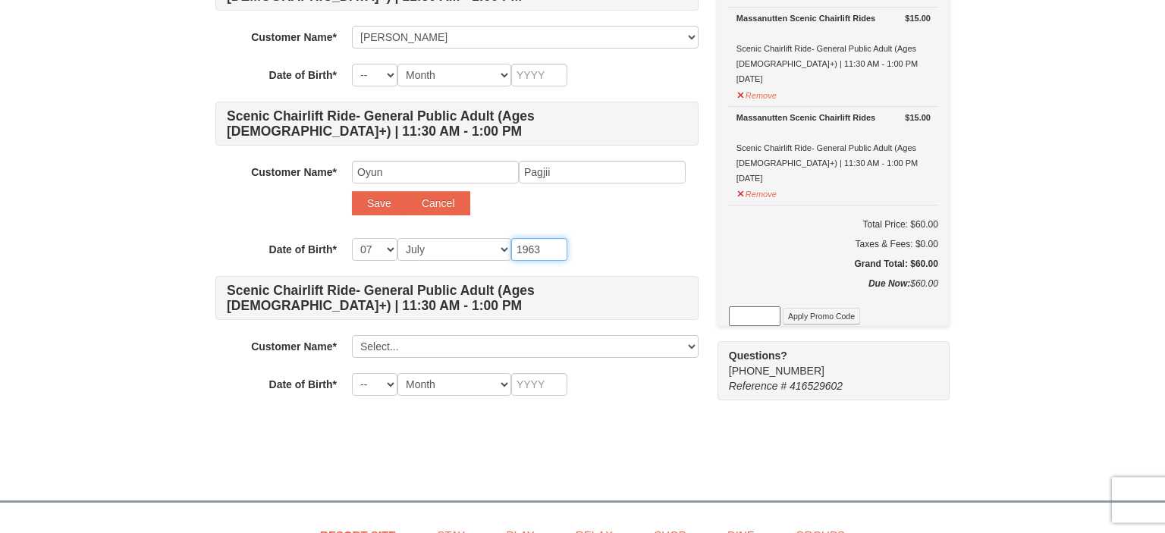
scroll to position [357, 0]
type input "1963"
click at [381, 205] on button "Save" at bounding box center [379, 202] width 55 height 24
select select
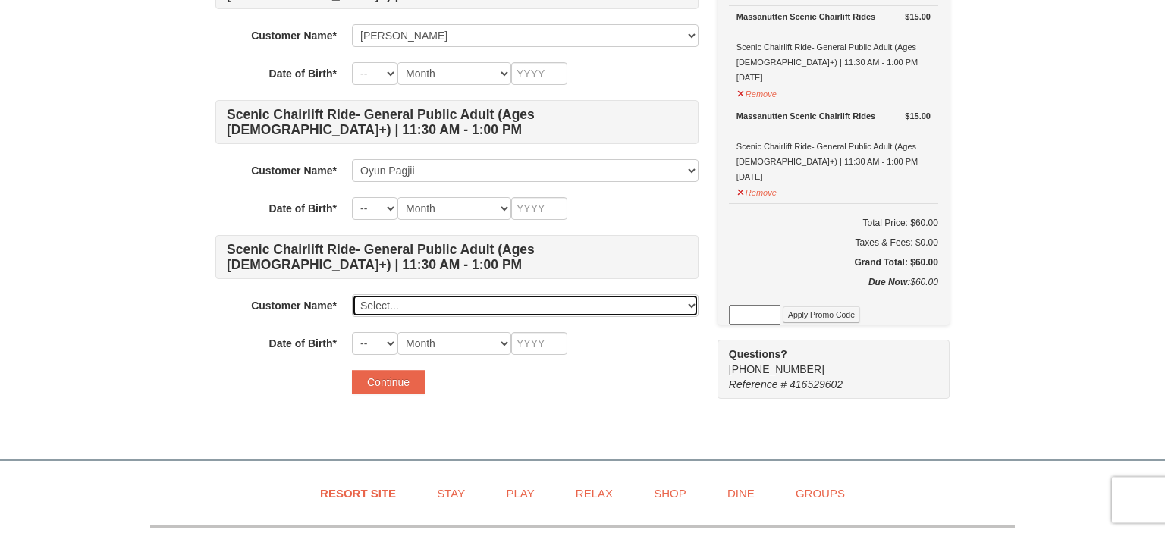
click at [352, 294] on select "Select... Oyunchimeg Pagjii Ron Brownlee Oyun Pagjii Add New..." at bounding box center [525, 305] width 347 height 23
click option "Add New..." at bounding box center [0, 0] width 0 height 0
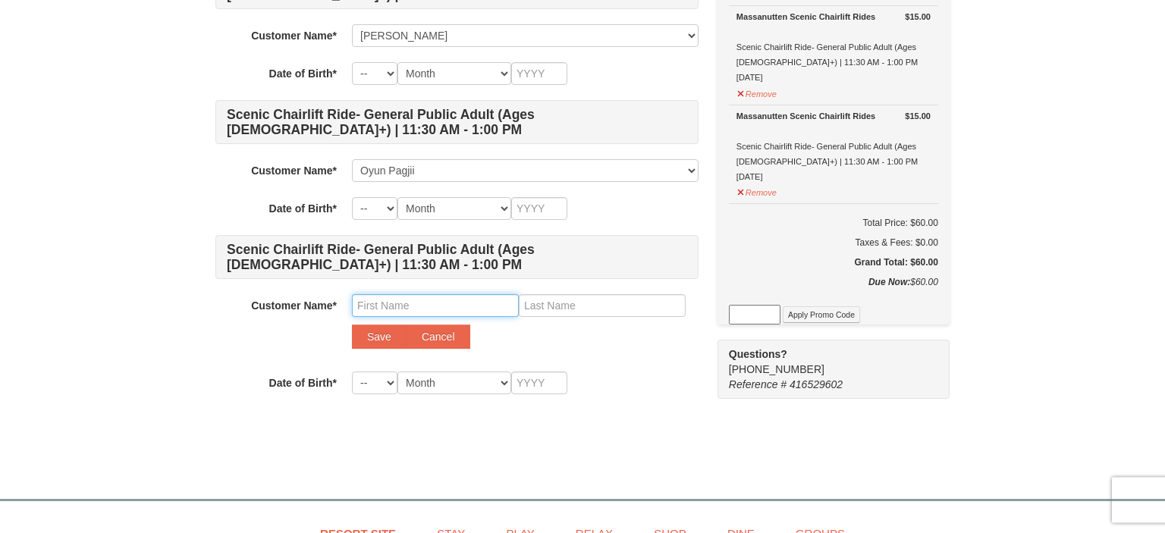
click at [452, 306] on input "text" at bounding box center [435, 305] width 167 height 23
type input "Namuuntamir"
click at [589, 301] on input "text" at bounding box center [602, 305] width 167 height 23
type input "Khureltulga"
click at [352, 372] on select "-- 01 02 03 04 05 06 07 08 09 10 11 12 13 14 15 16 17 18 19 20 21 22 23 24 25 2…" at bounding box center [375, 383] width 46 height 23
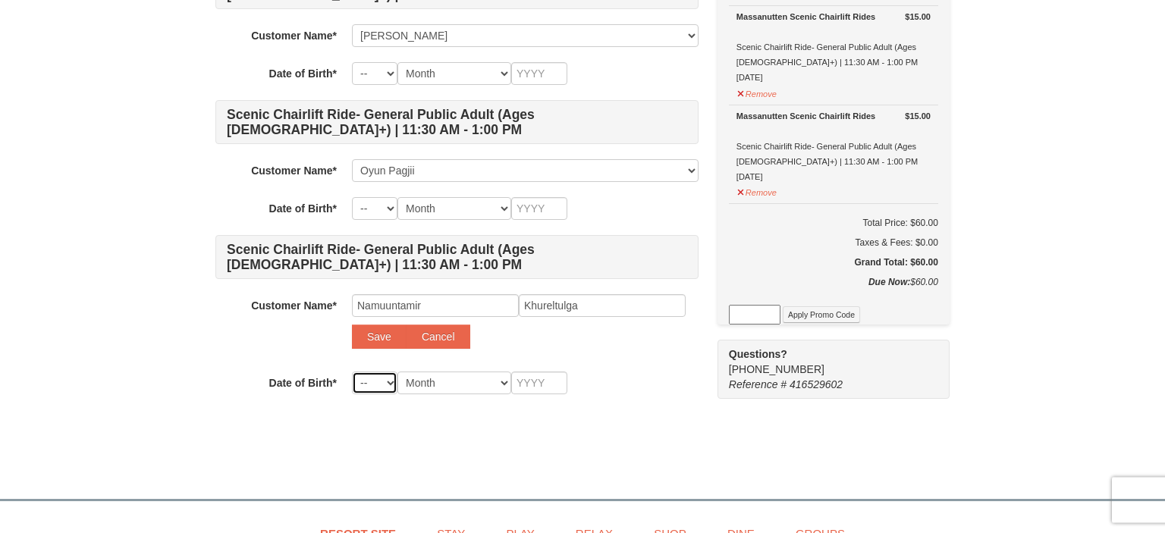
select select "22"
click option "22" at bounding box center [0, 0] width 0 height 0
click at [398, 372] on select "Month January February March April May June July August September October Novem…" at bounding box center [455, 383] width 114 height 23
select select "05"
click option "May" at bounding box center [0, 0] width 0 height 0
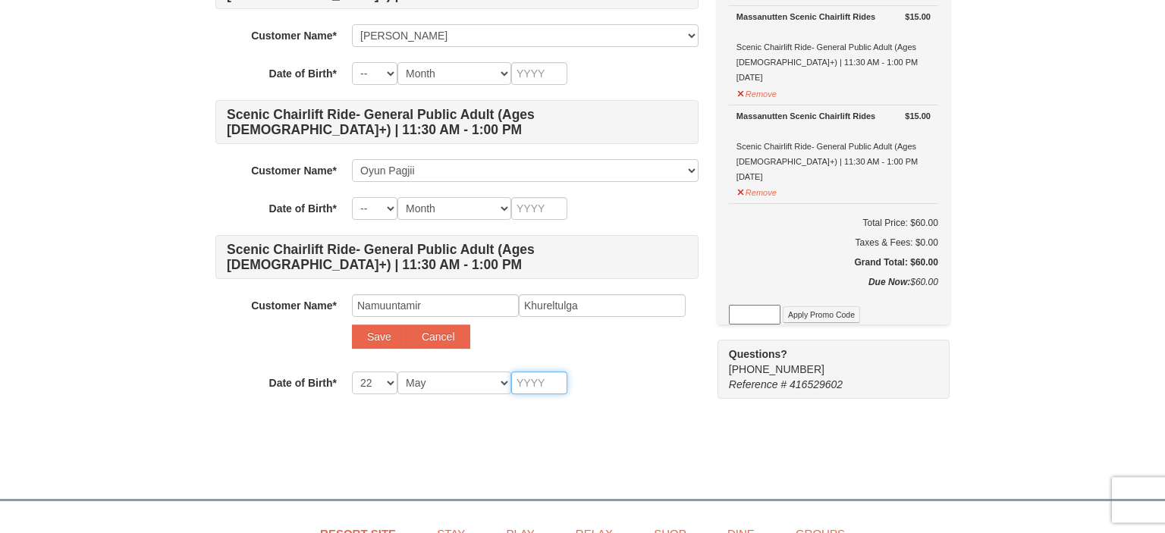
click at [549, 382] on input "text" at bounding box center [539, 383] width 56 height 23
type input "2010"
click at [379, 338] on button "Save" at bounding box center [379, 337] width 55 height 24
select select
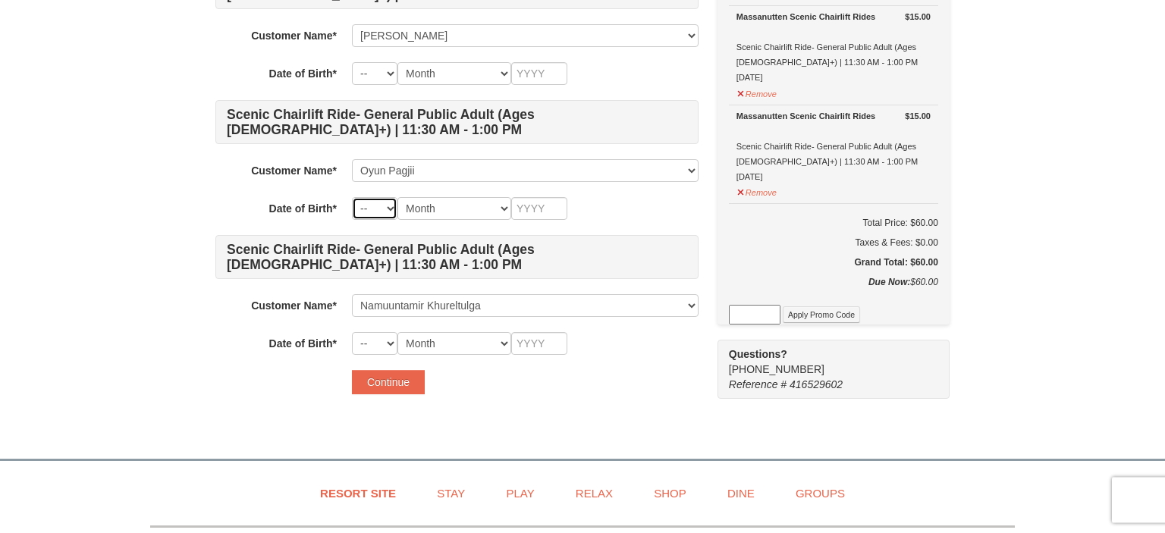
click at [352, 197] on select "-- 01 02 03 04 05 06 07 08 09 10 11 12 13 14 15 16 17 18 19 20 21 22 23 24 25 2…" at bounding box center [375, 208] width 46 height 23
select select "07"
click option "07" at bounding box center [0, 0] width 0 height 0
click at [398, 197] on select "Month January February March April May June July August September October Novem…" at bounding box center [455, 208] width 114 height 23
select select "07"
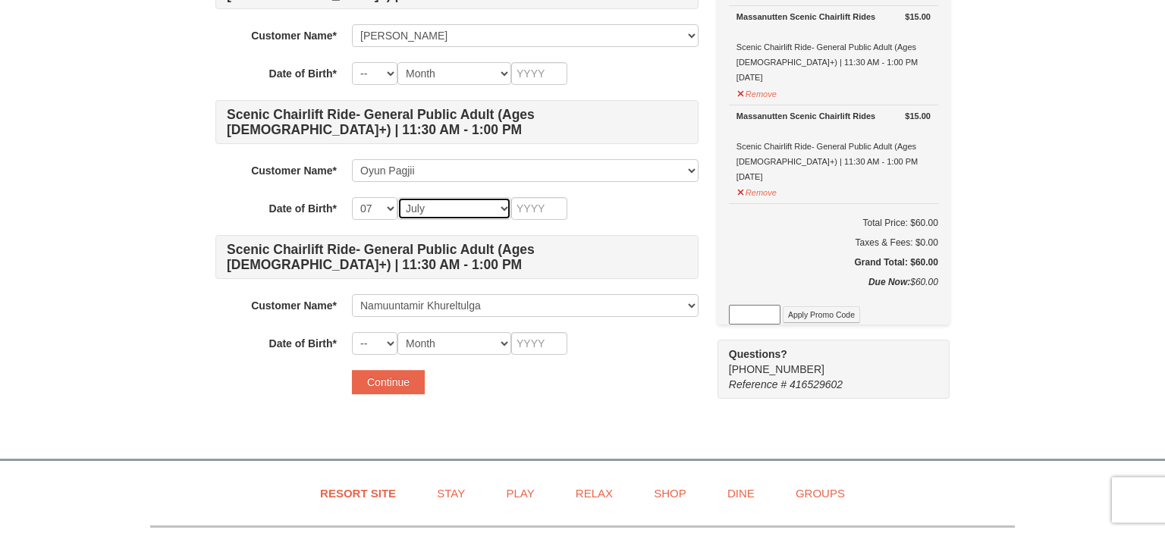
click option "July" at bounding box center [0, 0] width 0 height 0
click at [557, 209] on input "text" at bounding box center [539, 208] width 56 height 23
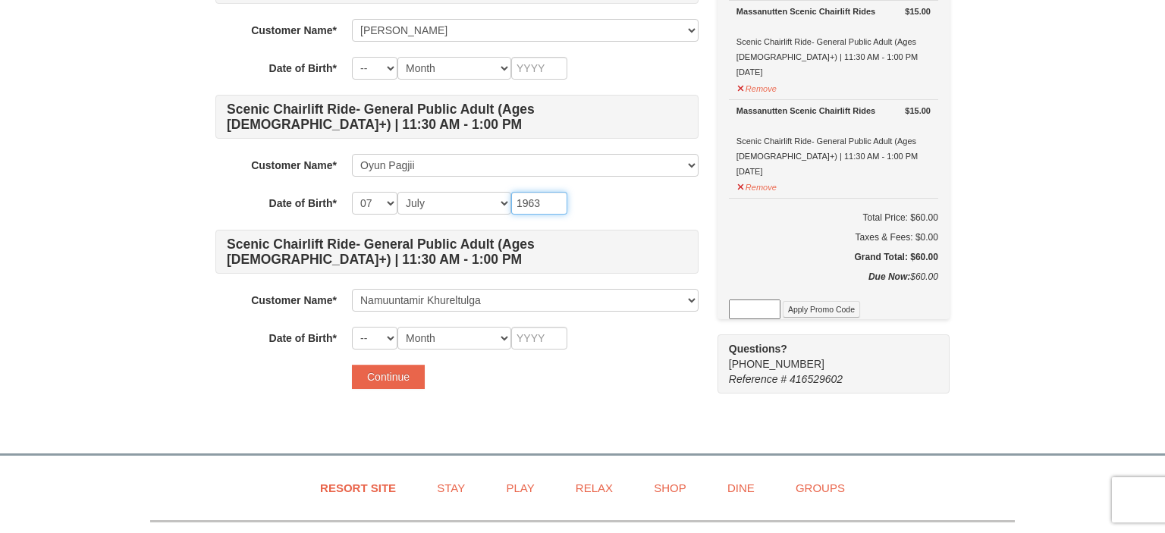
scroll to position [363, 0]
type input "1963"
click at [398, 374] on button "Continue" at bounding box center [388, 376] width 73 height 24
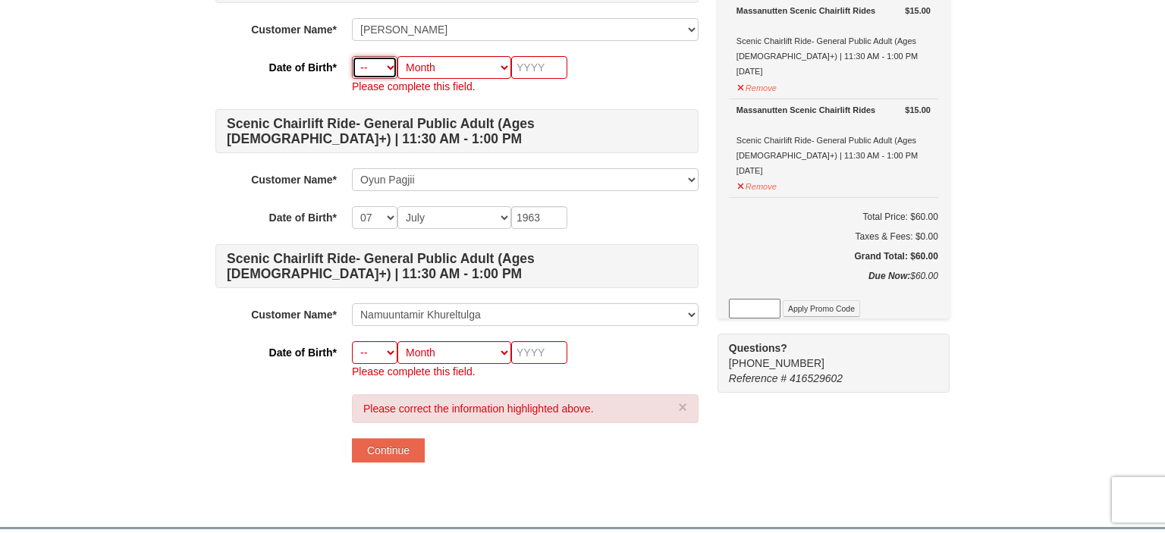
click at [352, 56] on select "-- 01 02 03 04 05 06 07 08 09 10 11 12 13 14 15 16 17 18 19 20 21 22 23 24 25 2…" at bounding box center [375, 67] width 46 height 23
select select "14"
click option "14" at bounding box center [0, 0] width 0 height 0
click at [398, 56] on select "Month January February March April May June July August September October Novem…" at bounding box center [455, 67] width 114 height 23
select select "10"
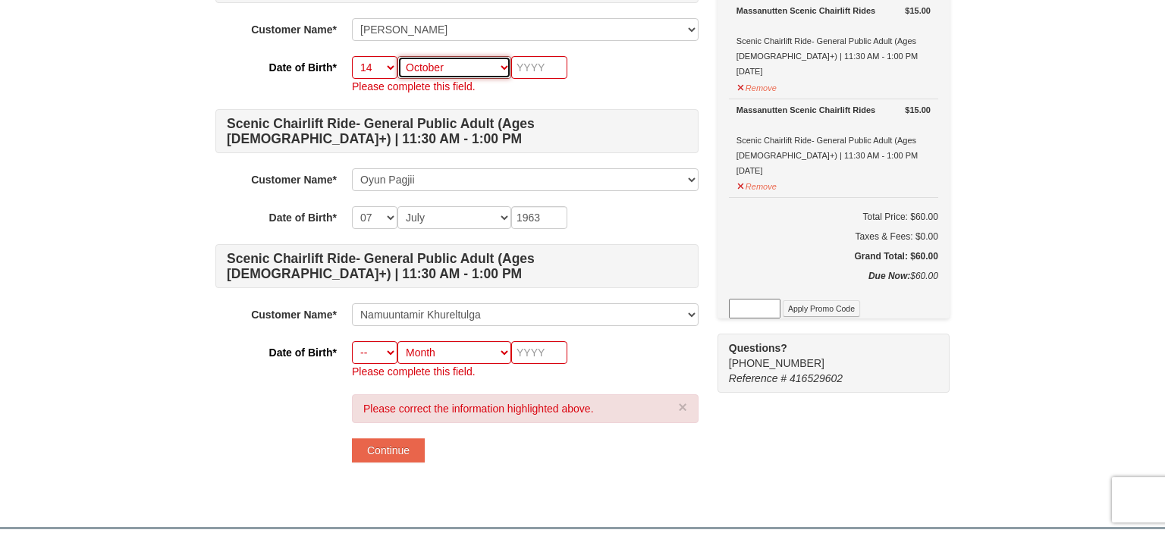
click option "October" at bounding box center [0, 0] width 0 height 0
click at [554, 66] on input "text" at bounding box center [539, 67] width 56 height 23
type input "1958"
click at [352, 341] on select "-- 01 02 03 04 05 06 07 08 09 10 11 12 13 14 15 16 17 18 19 20 21 22 23 24 25 2…" at bounding box center [375, 352] width 46 height 23
select select "21"
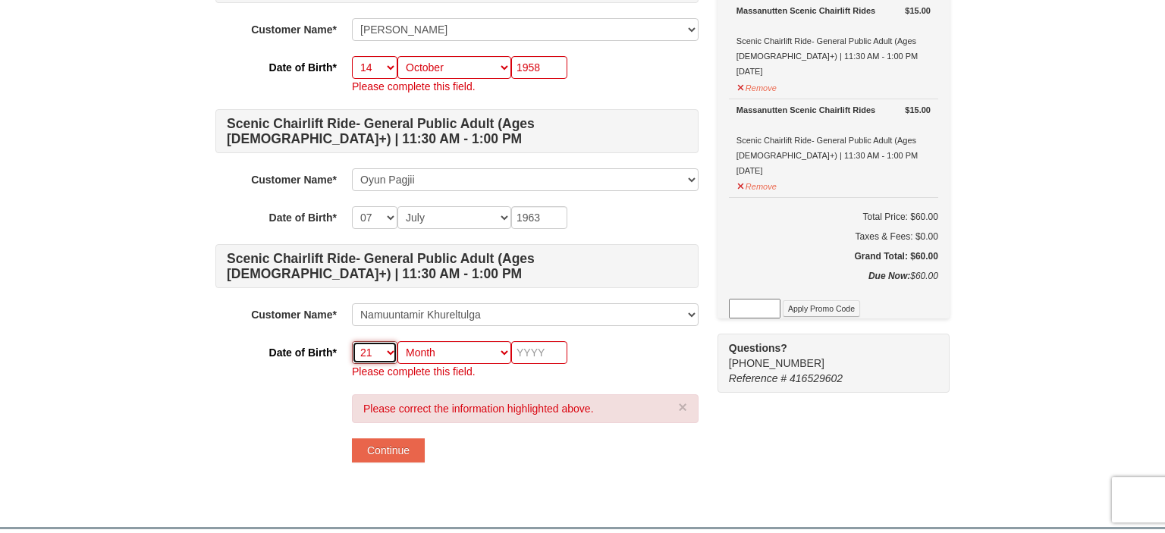
click option "21" at bounding box center [0, 0] width 0 height 0
click at [398, 341] on select "Month January February March April May June July August September October Novem…" at bounding box center [455, 352] width 114 height 23
select select "05"
click option "May" at bounding box center [0, 0] width 0 height 0
click at [551, 350] on input "text" at bounding box center [539, 352] width 56 height 23
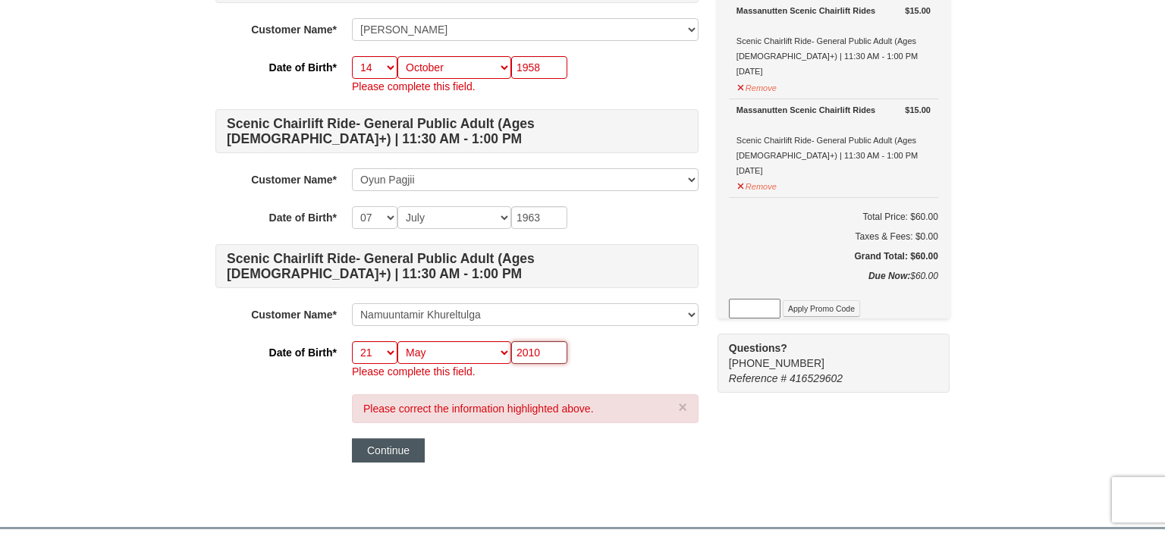
type input "2010"
click at [377, 445] on button "Continue" at bounding box center [388, 451] width 73 height 24
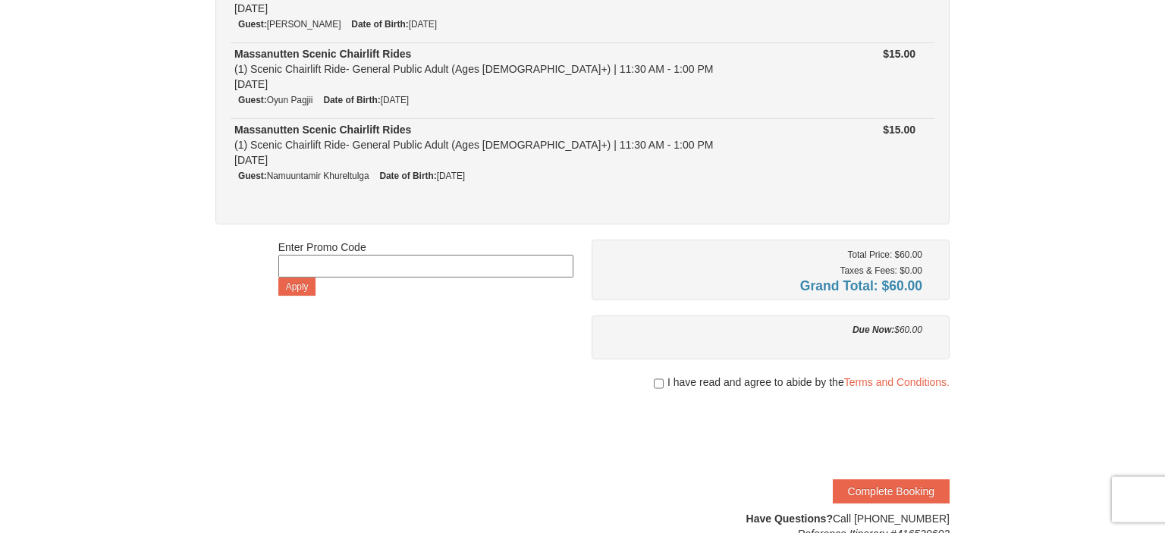
scroll to position [282, 0]
click at [659, 379] on input "checkbox" at bounding box center [659, 384] width 10 height 12
checkbox input "true"
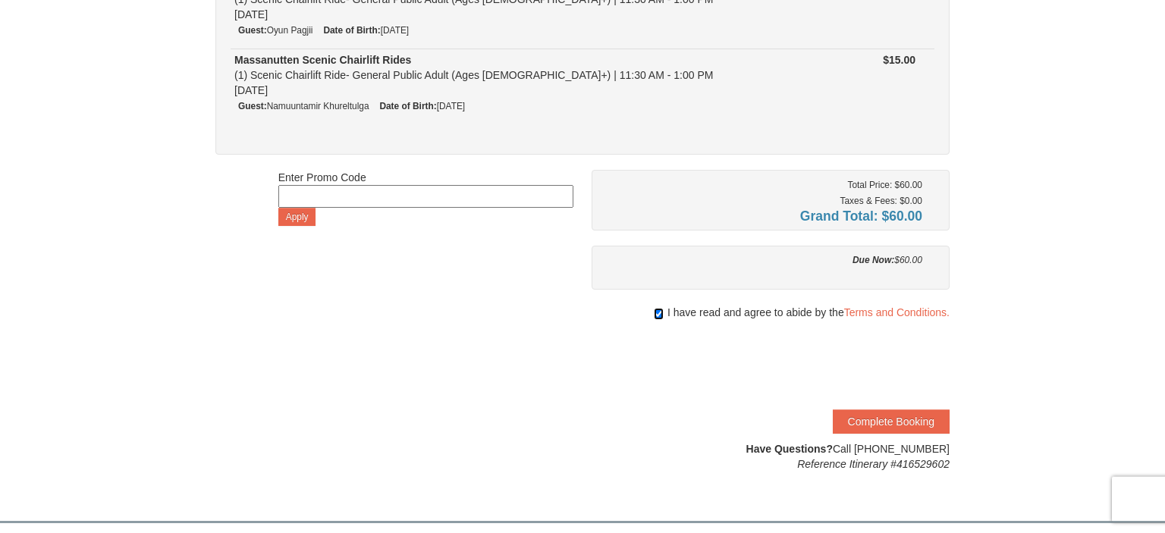
scroll to position [355, 0]
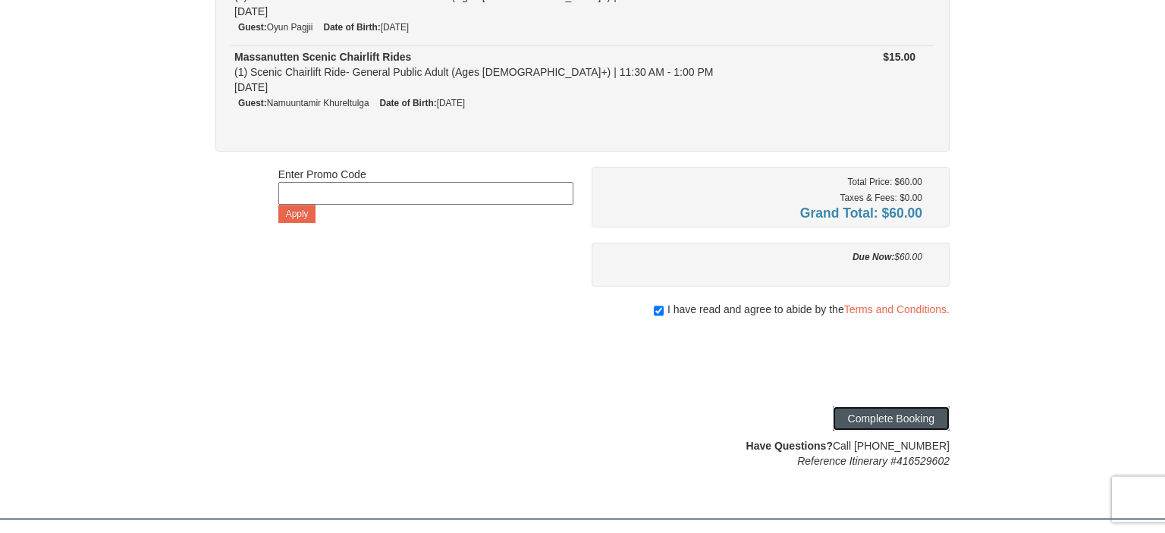
click at [915, 412] on button "Complete Booking" at bounding box center [891, 419] width 117 height 24
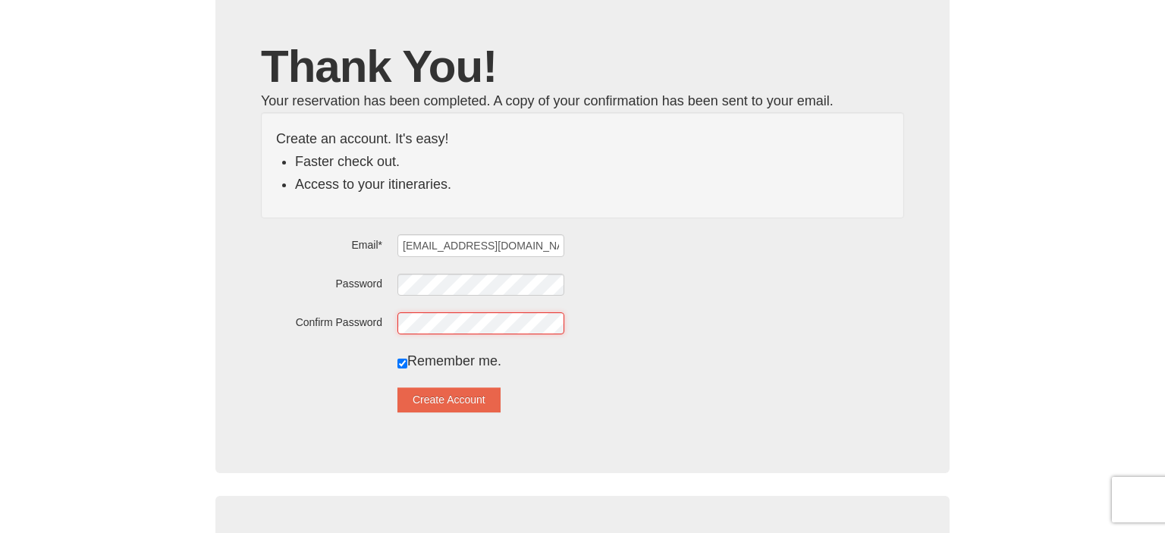
scroll to position [99, 0]
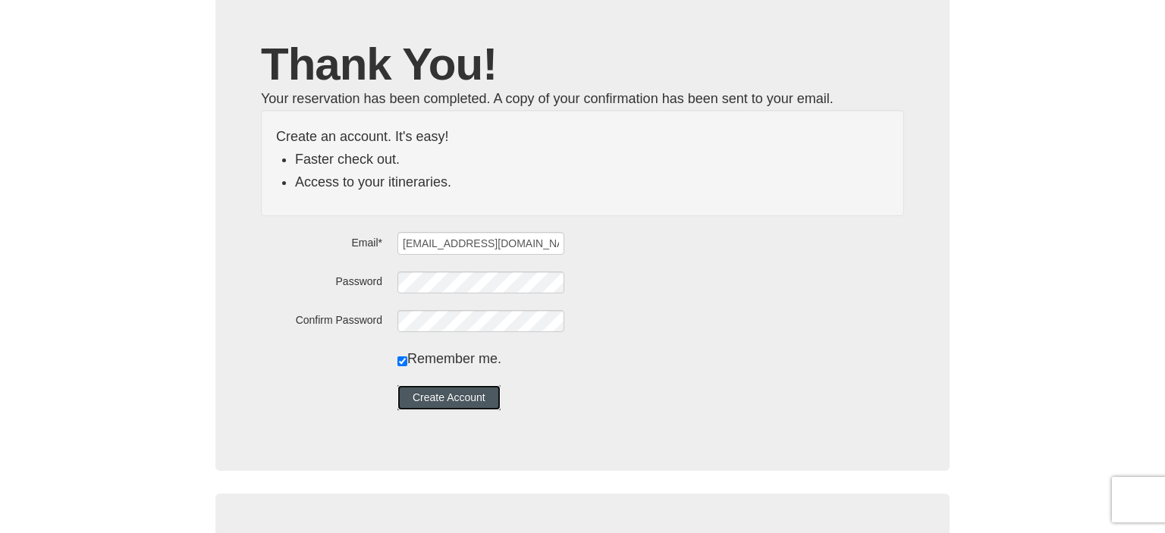
click at [487, 399] on button "Create Account" at bounding box center [449, 397] width 103 height 24
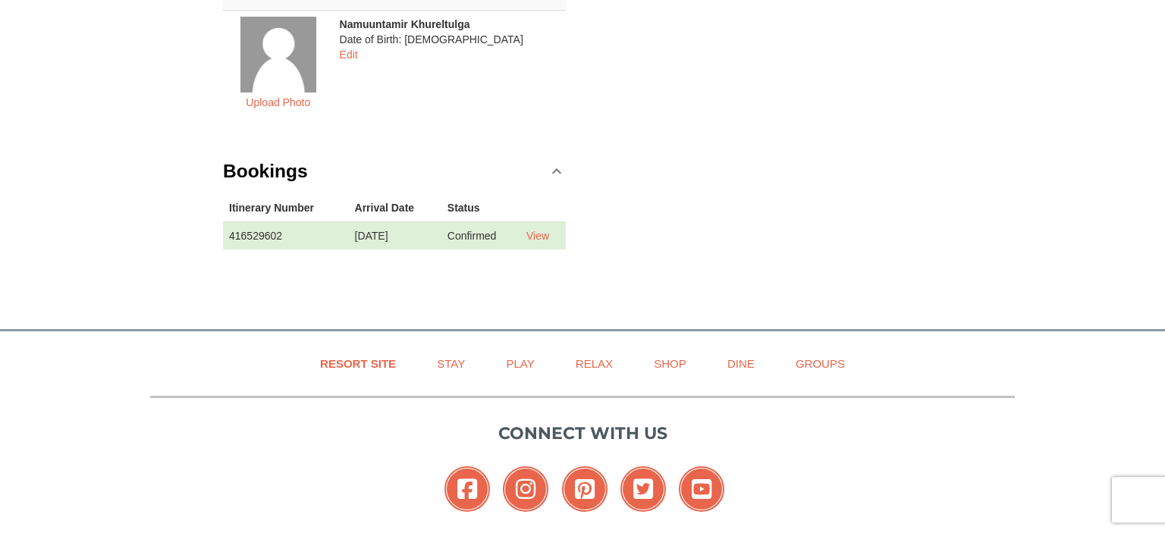
scroll to position [647, 0]
click at [545, 232] on link "View" at bounding box center [538, 235] width 23 height 12
